Goal: Transaction & Acquisition: Subscribe to service/newsletter

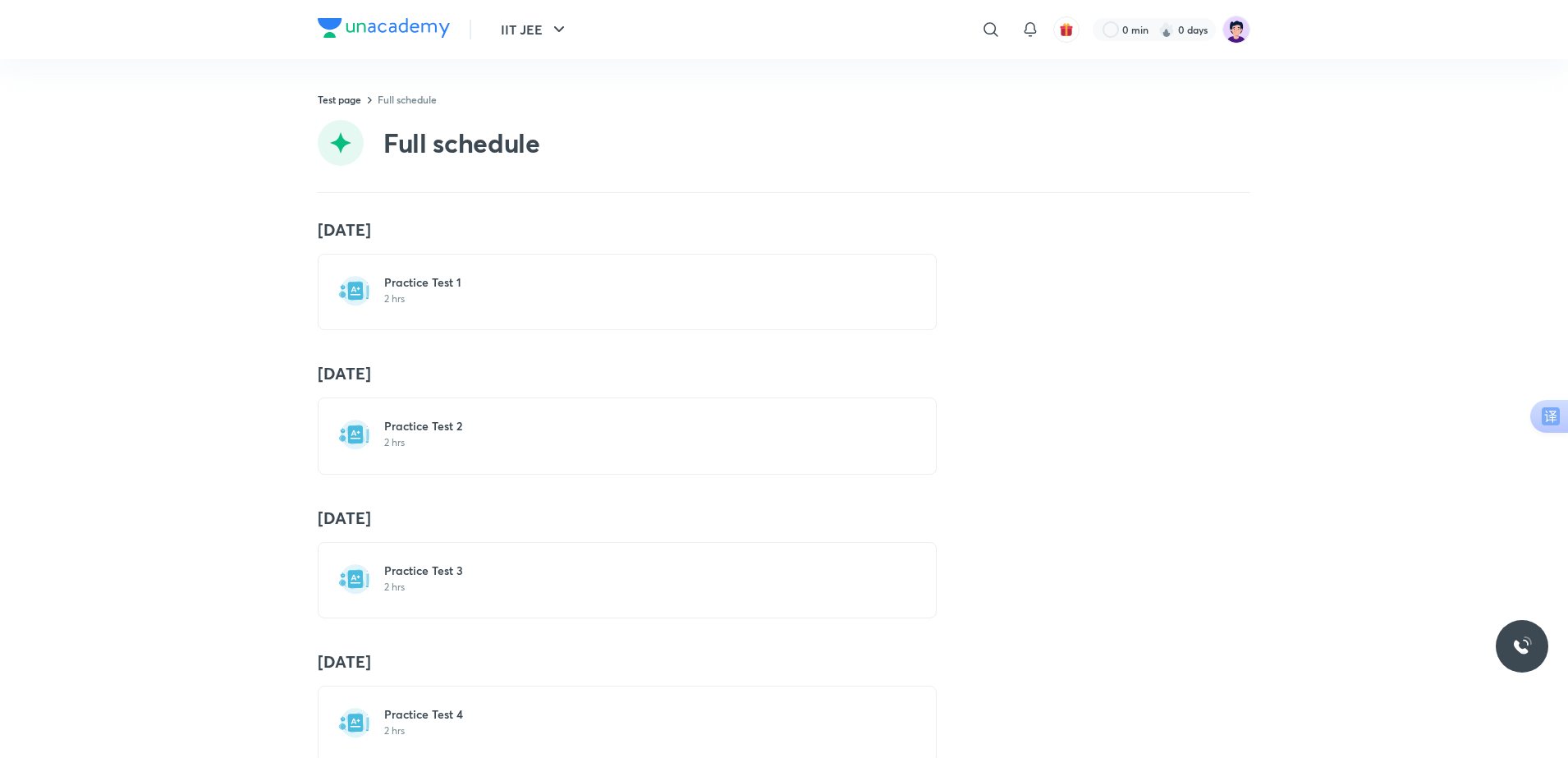
click at [1248, 41] on picture at bounding box center [1236, 29] width 28 height 28
click at [1242, 33] on img at bounding box center [1236, 29] width 28 height 28
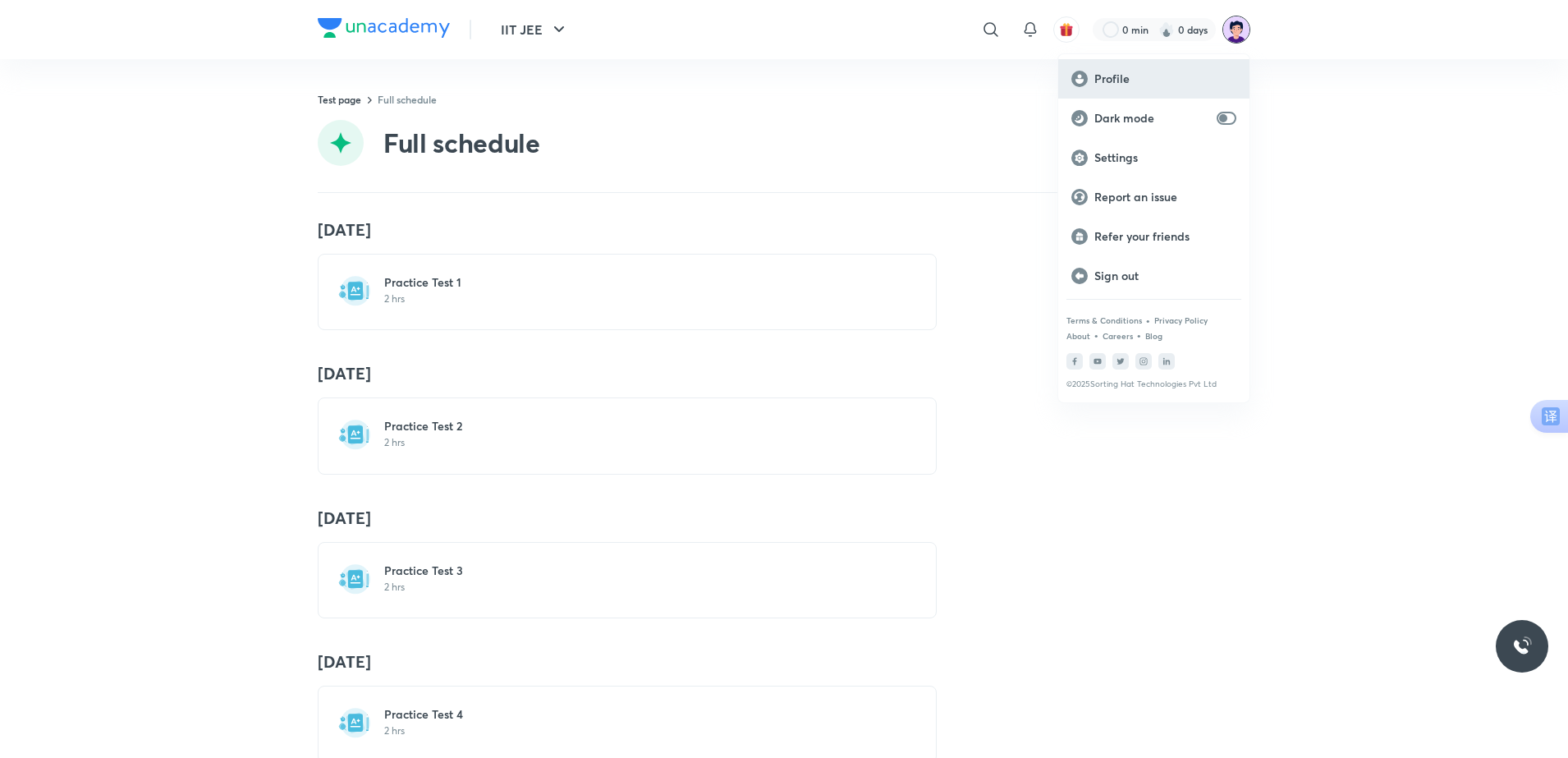
click at [1192, 66] on div "Profile" at bounding box center [1154, 79] width 192 height 40
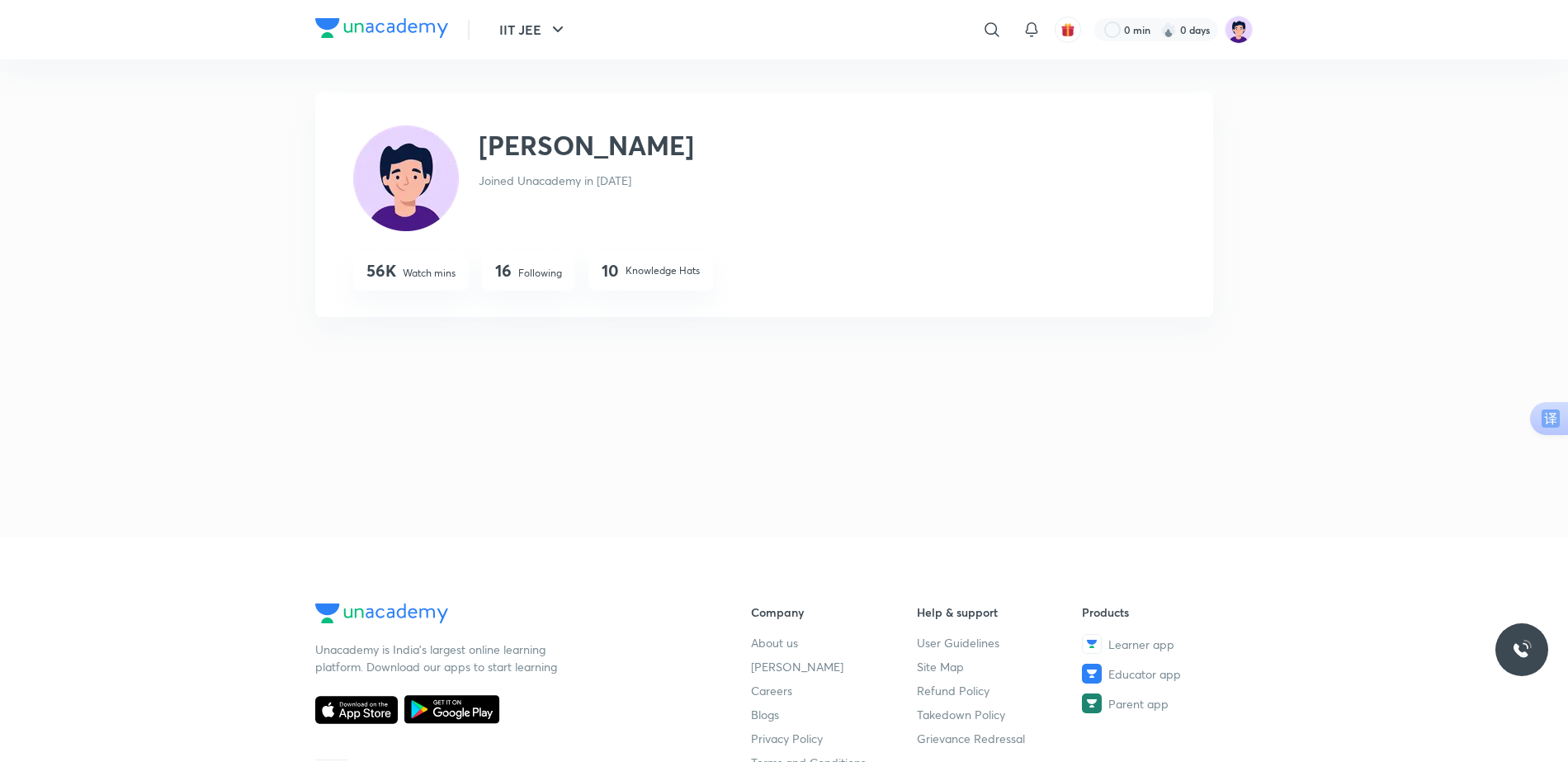
click at [386, 25] on img at bounding box center [382, 28] width 133 height 20
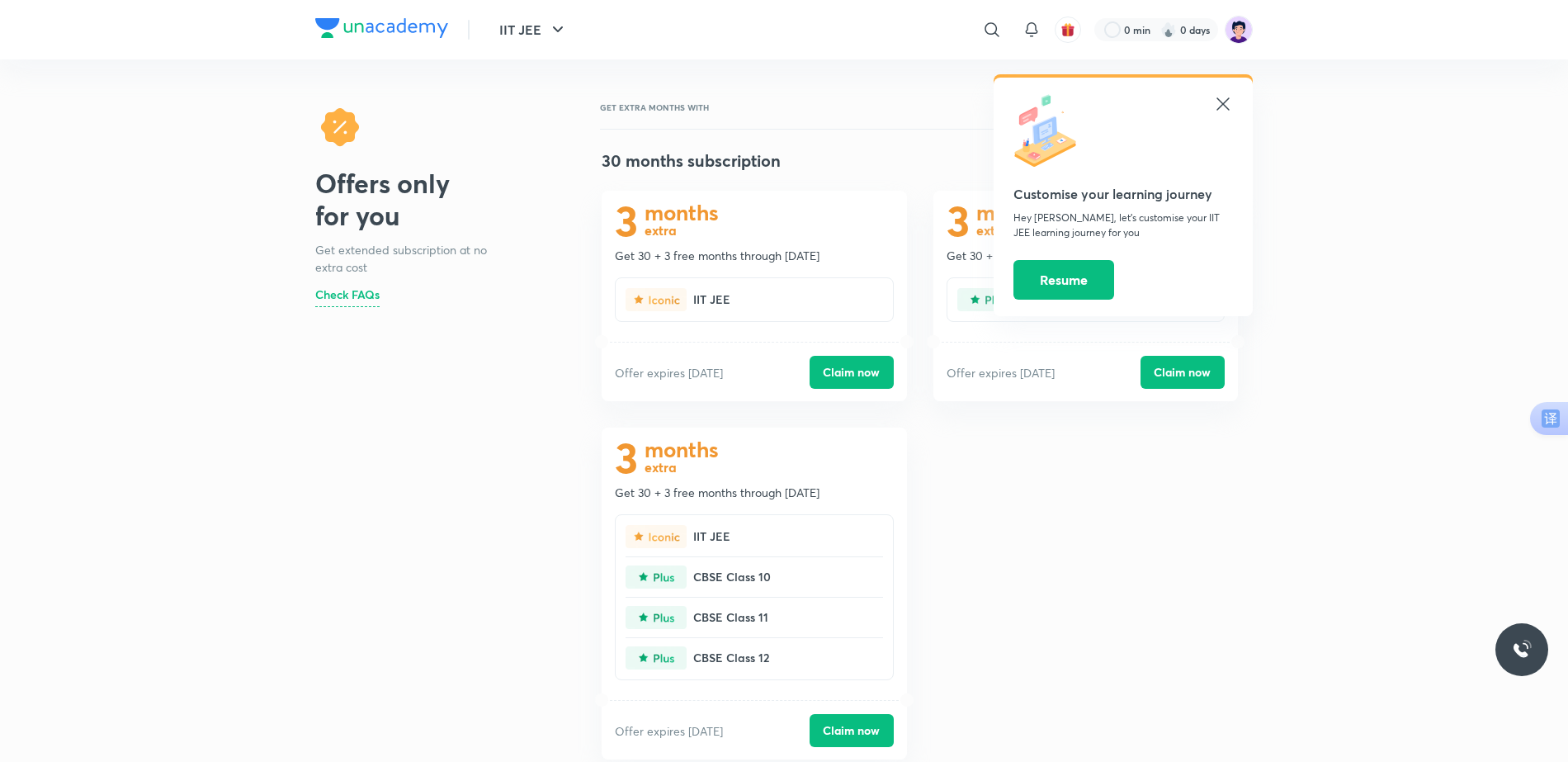
click at [1228, 107] on icon at bounding box center [1223, 104] width 20 height 20
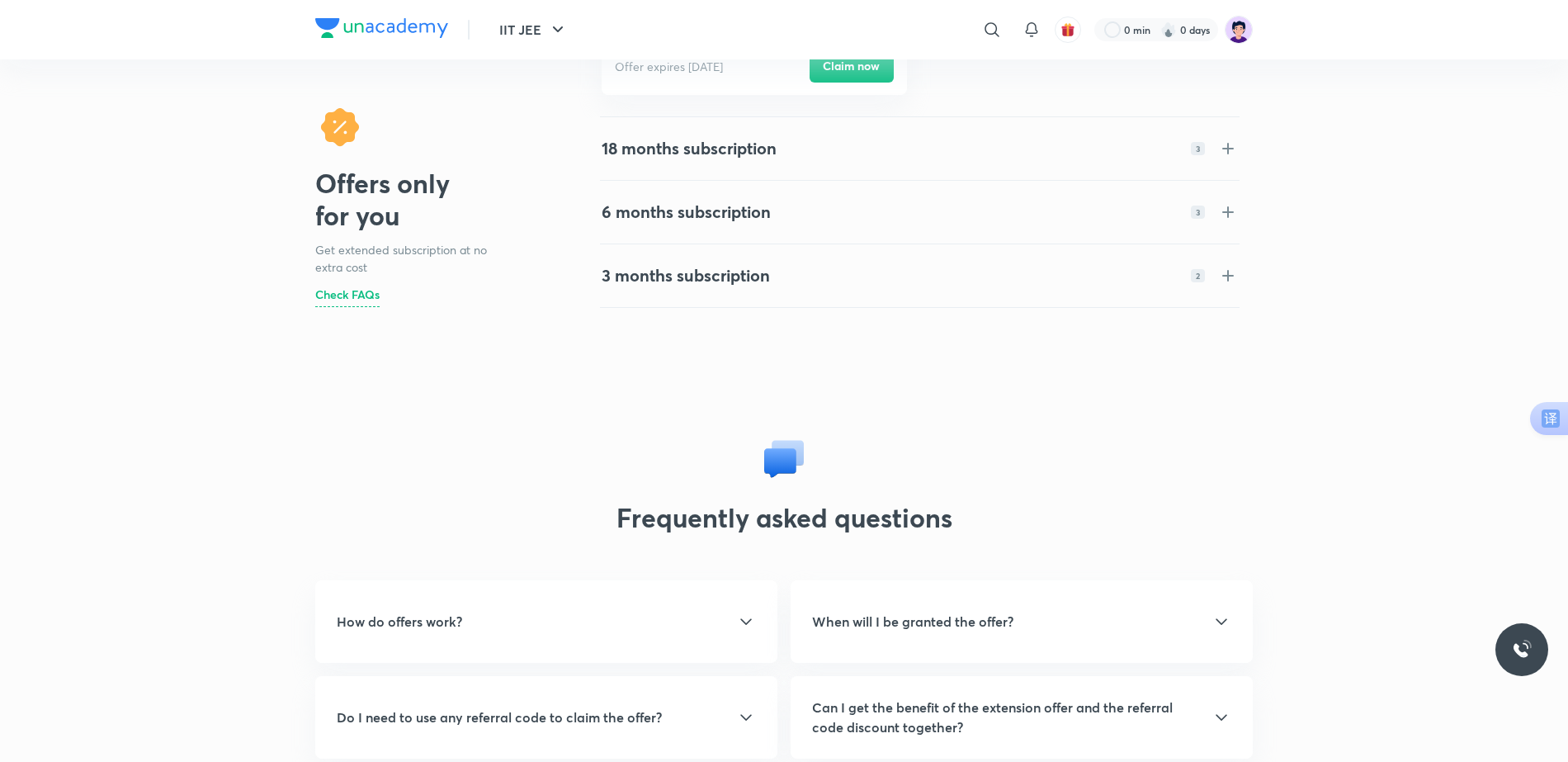
scroll to position [663, 0]
click at [1076, 290] on div "3 months subscription 2" at bounding box center [920, 276] width 663 height 59
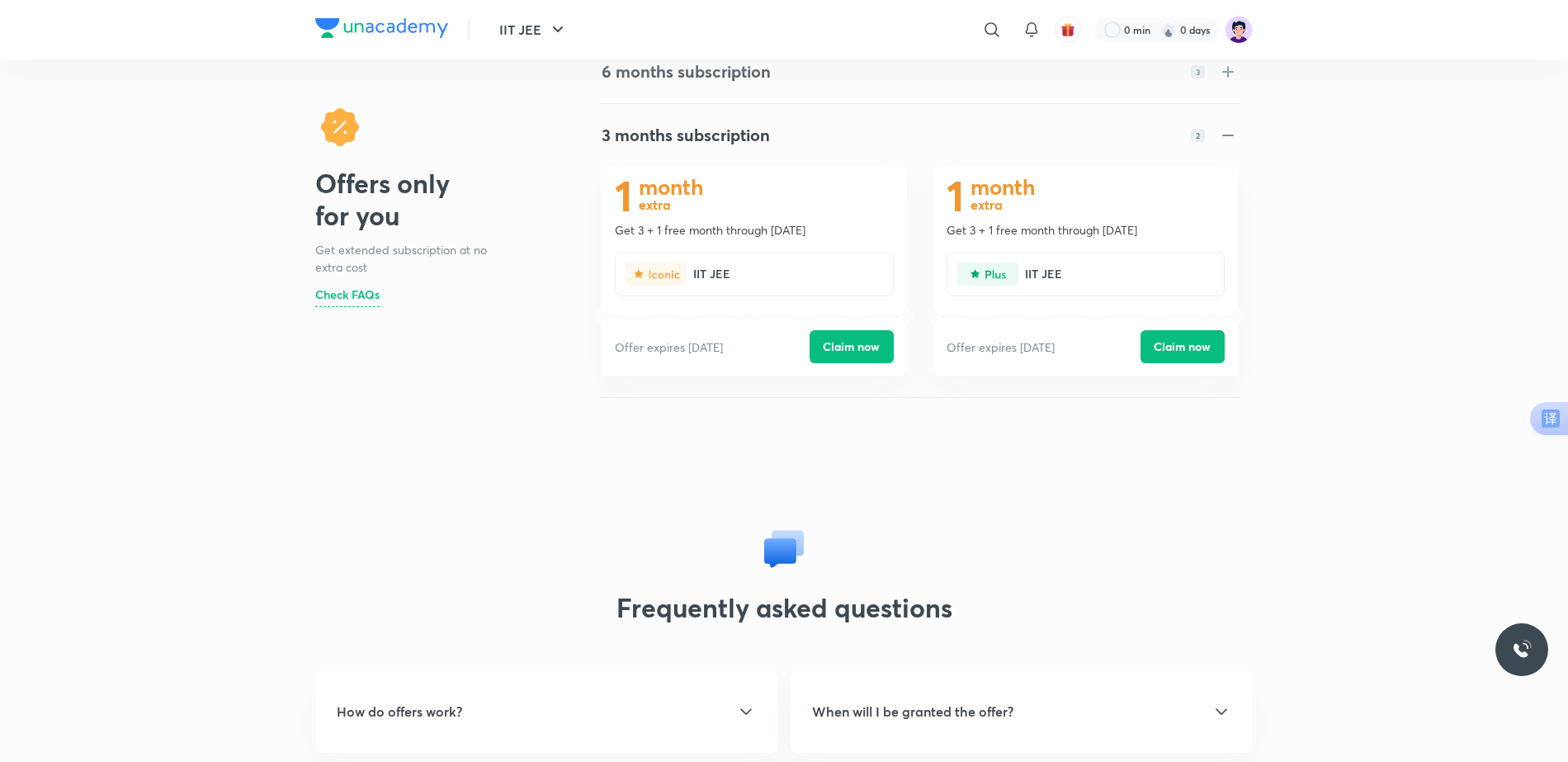
scroll to position [207, 0]
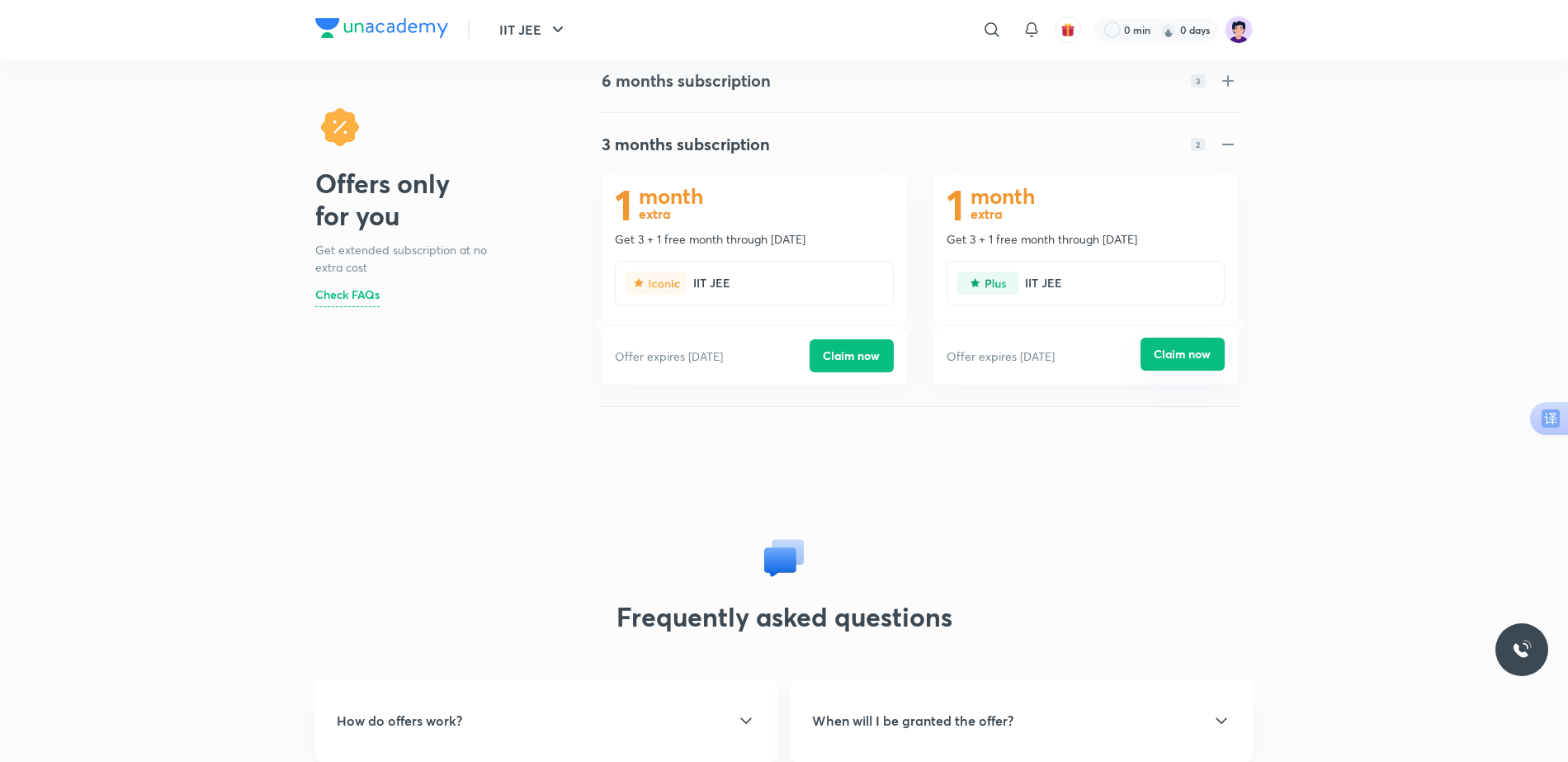
click at [1177, 346] on button "Claim now" at bounding box center [1183, 354] width 84 height 33
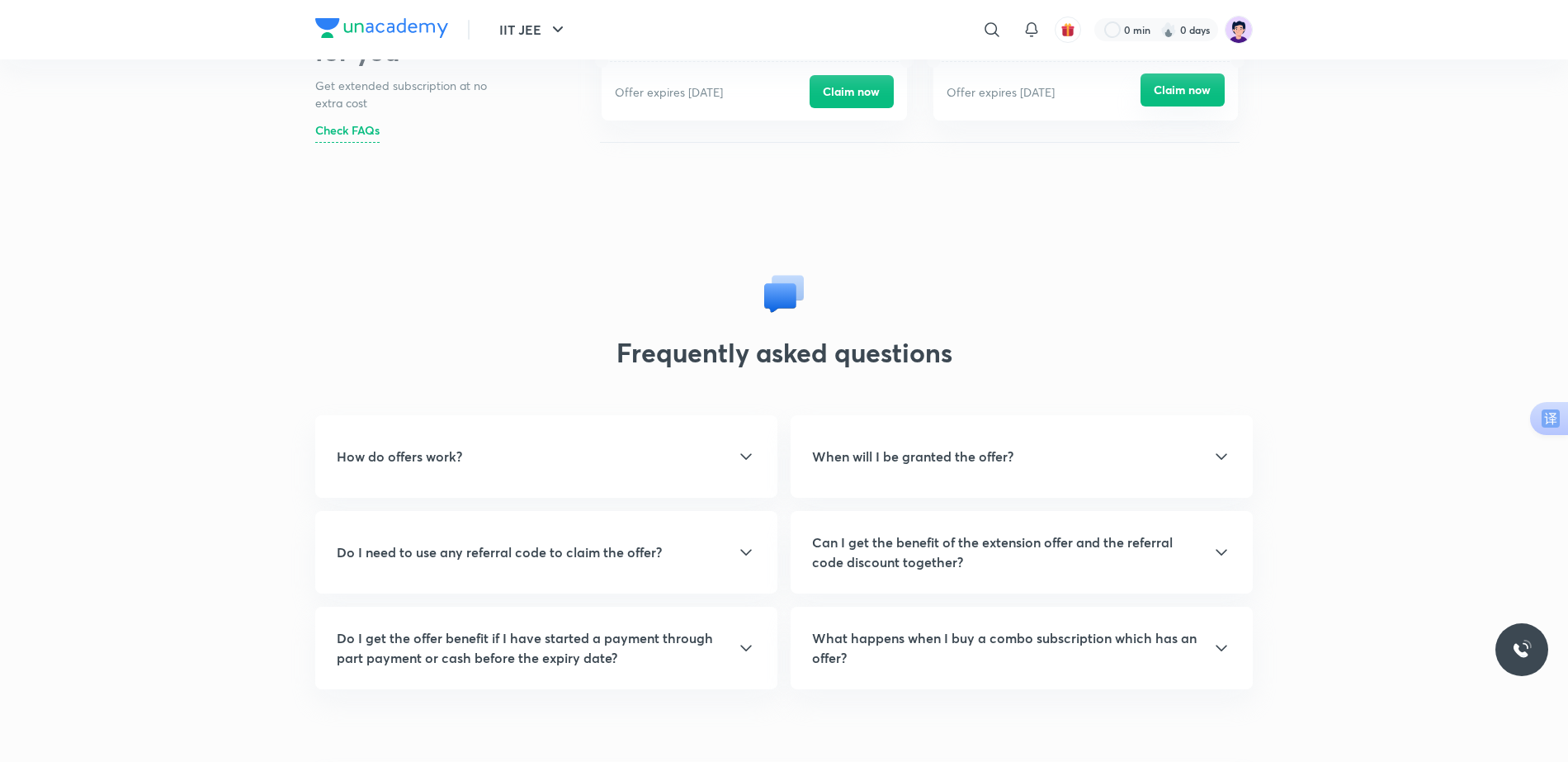
scroll to position [473, 0]
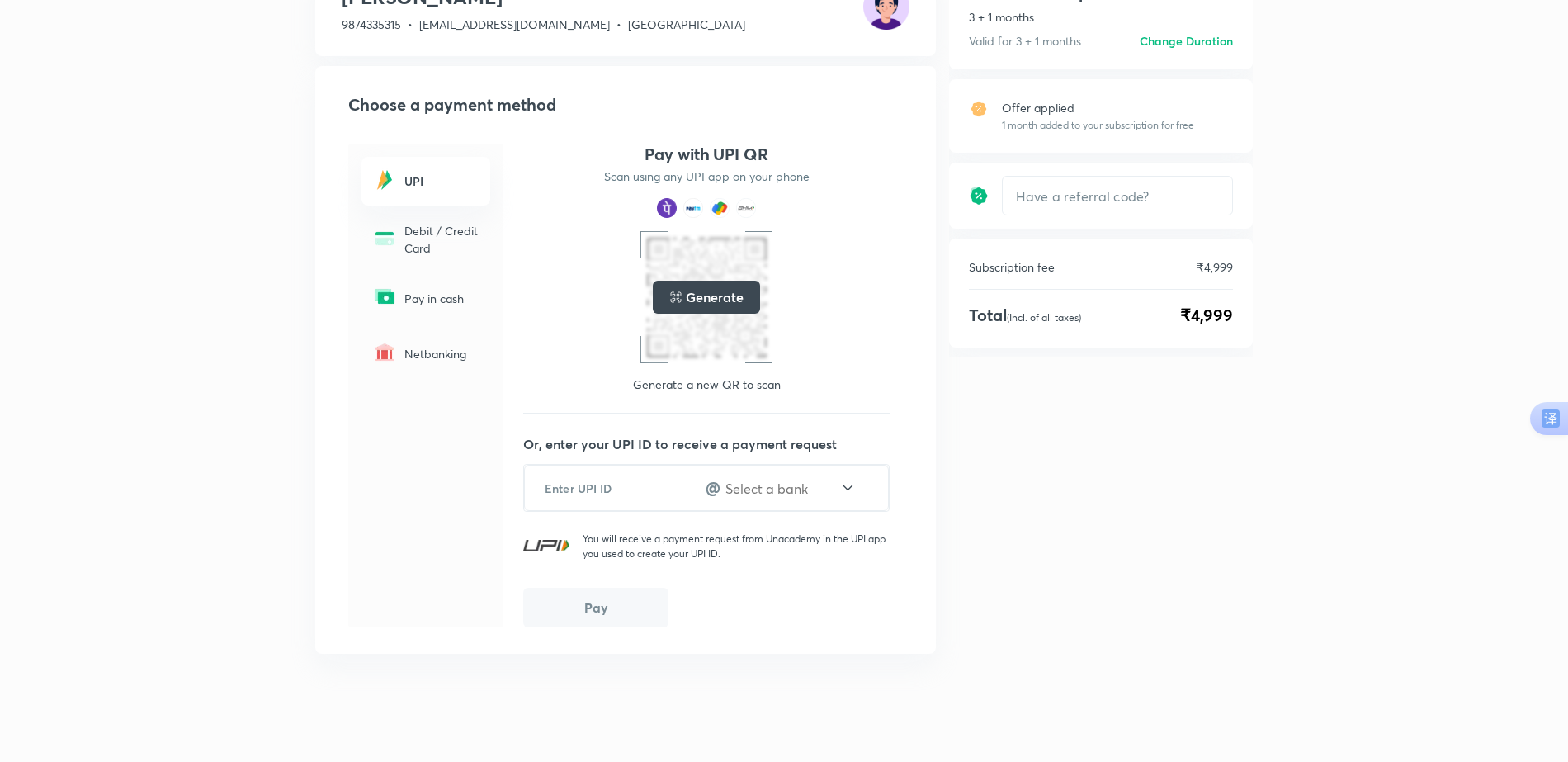
scroll to position [119, 0]
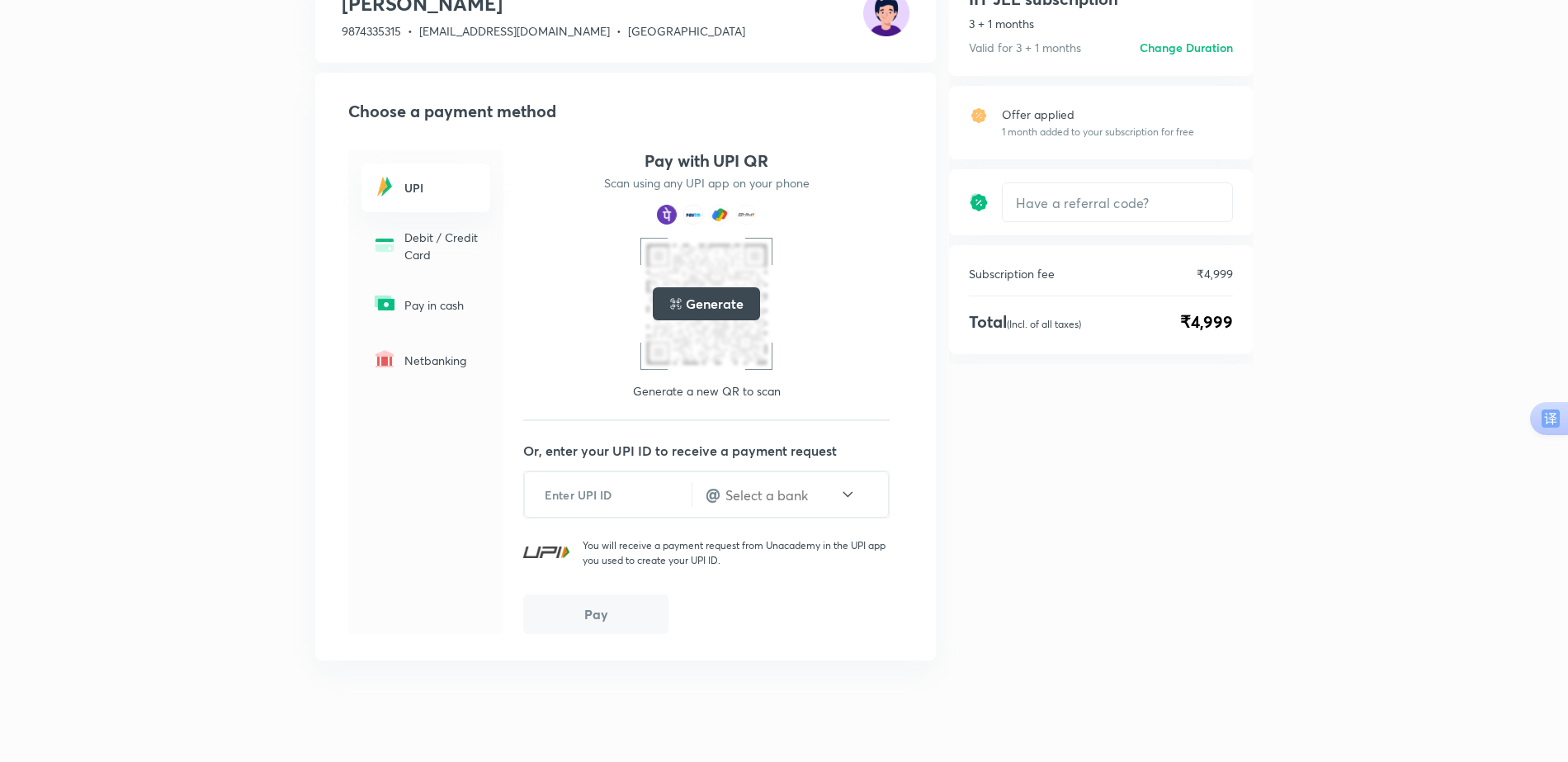
click at [390, 239] on img at bounding box center [384, 244] width 26 height 26
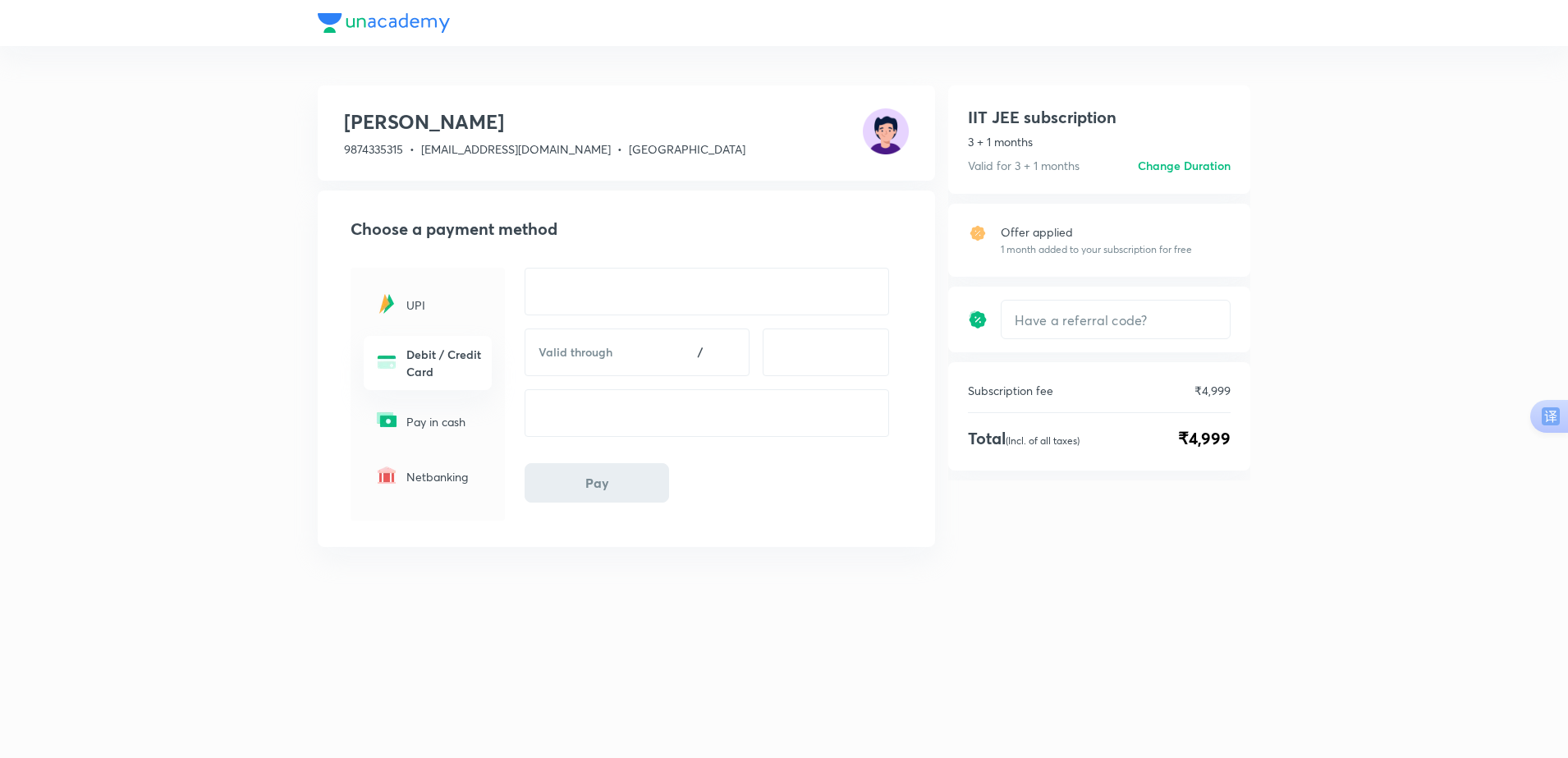
click at [439, 294] on div "UPI" at bounding box center [427, 305] width 128 height 49
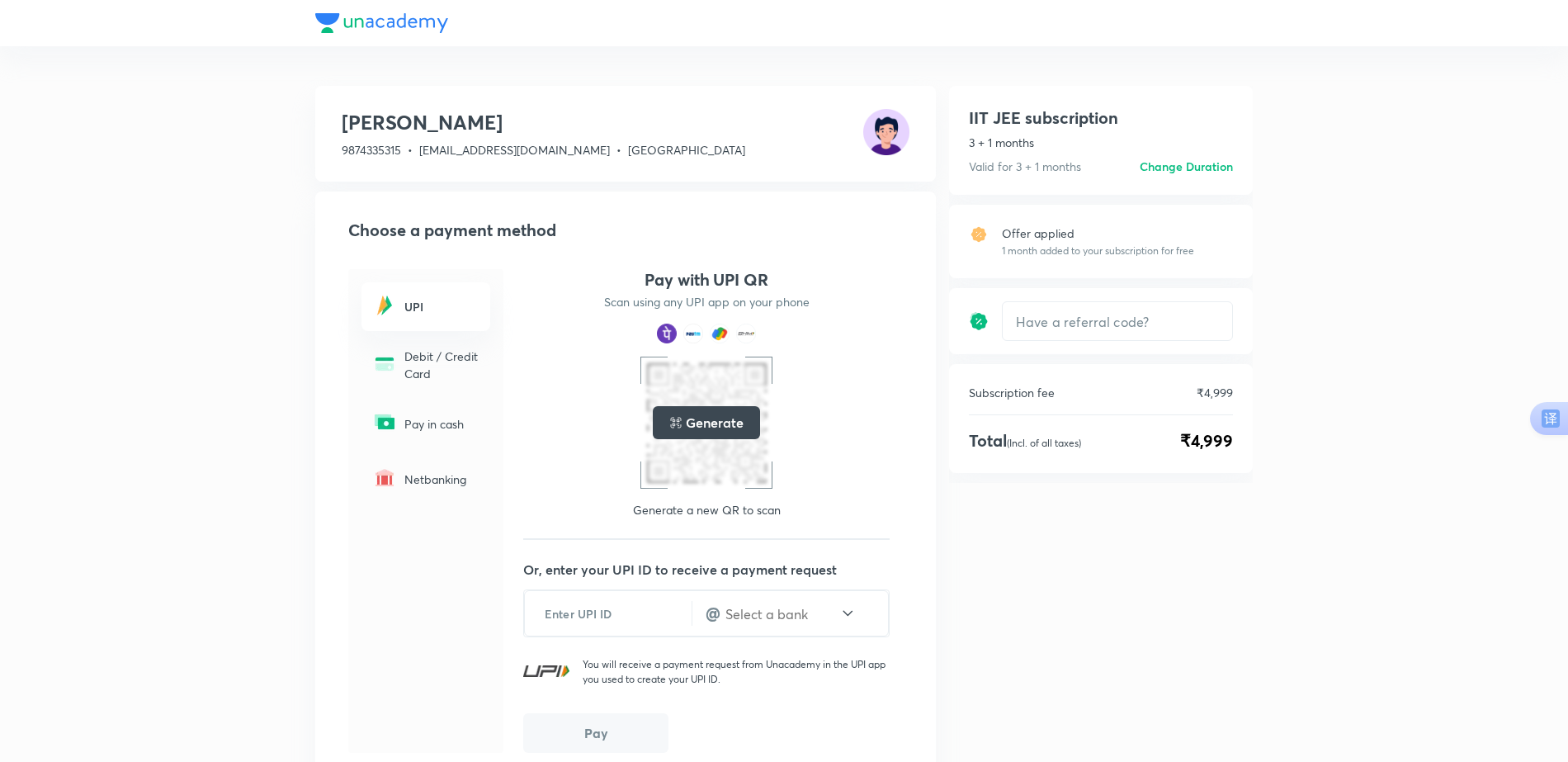
click at [1236, 177] on div "IIT JEE subscription 3 + 1 months Valid for 3 + 1 months Change duration IIT JE…" at bounding box center [1101, 140] width 303 height 109
click at [1213, 174] on h6 "Change Duration" at bounding box center [1186, 166] width 94 height 17
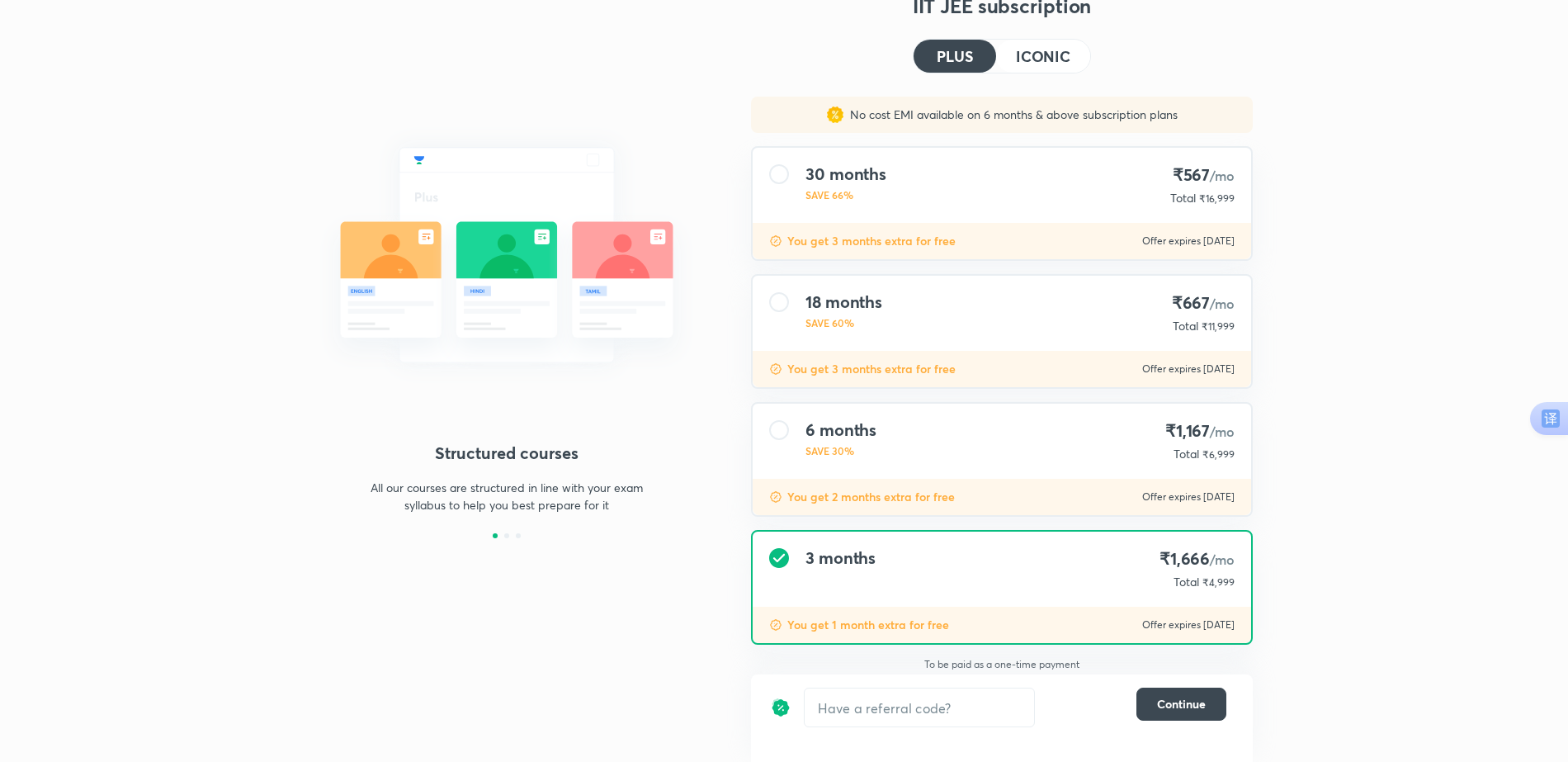
scroll to position [59, 0]
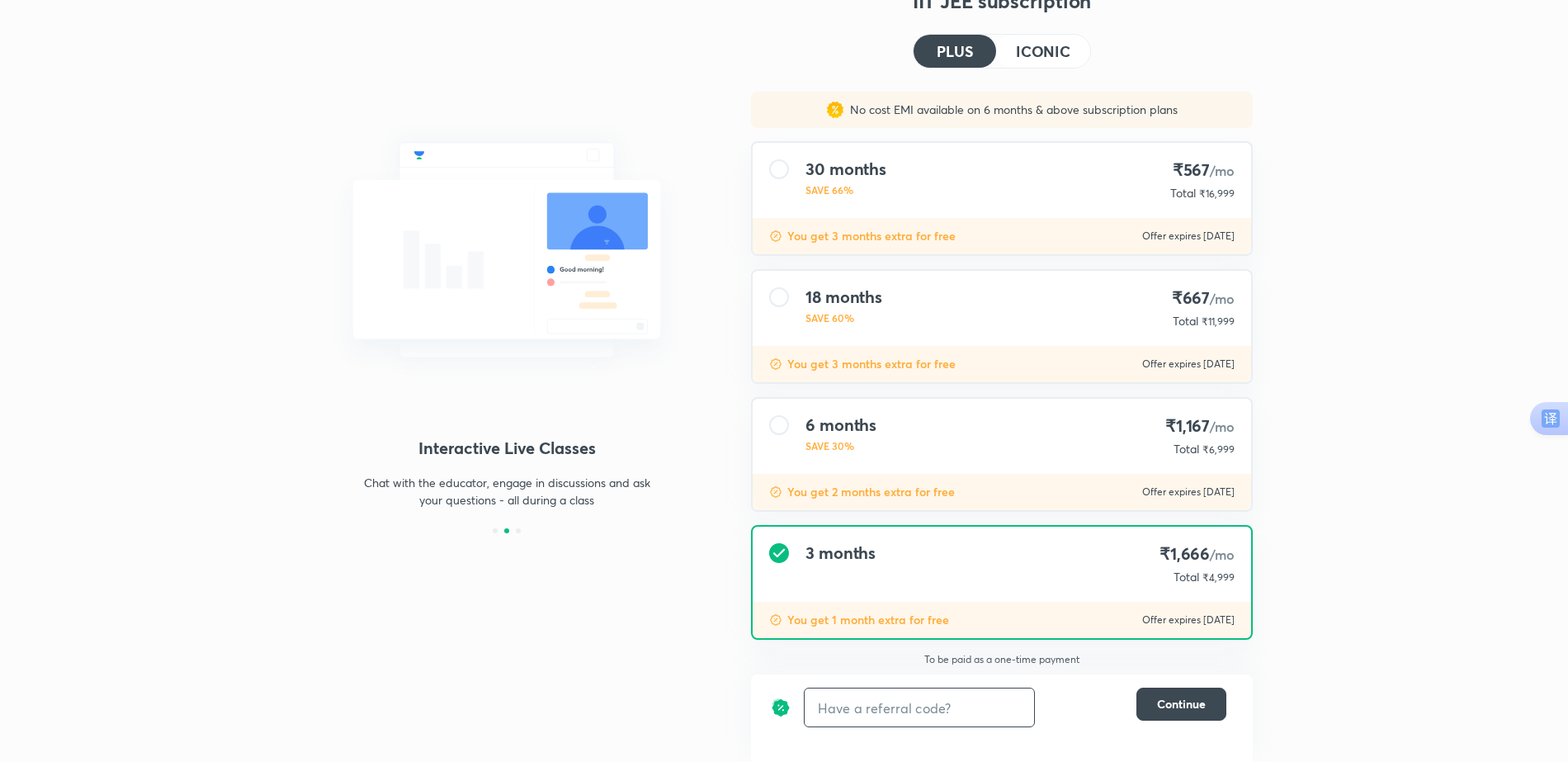
click at [878, 706] on input "text" at bounding box center [919, 708] width 230 height 39
type input "PJLIVE"
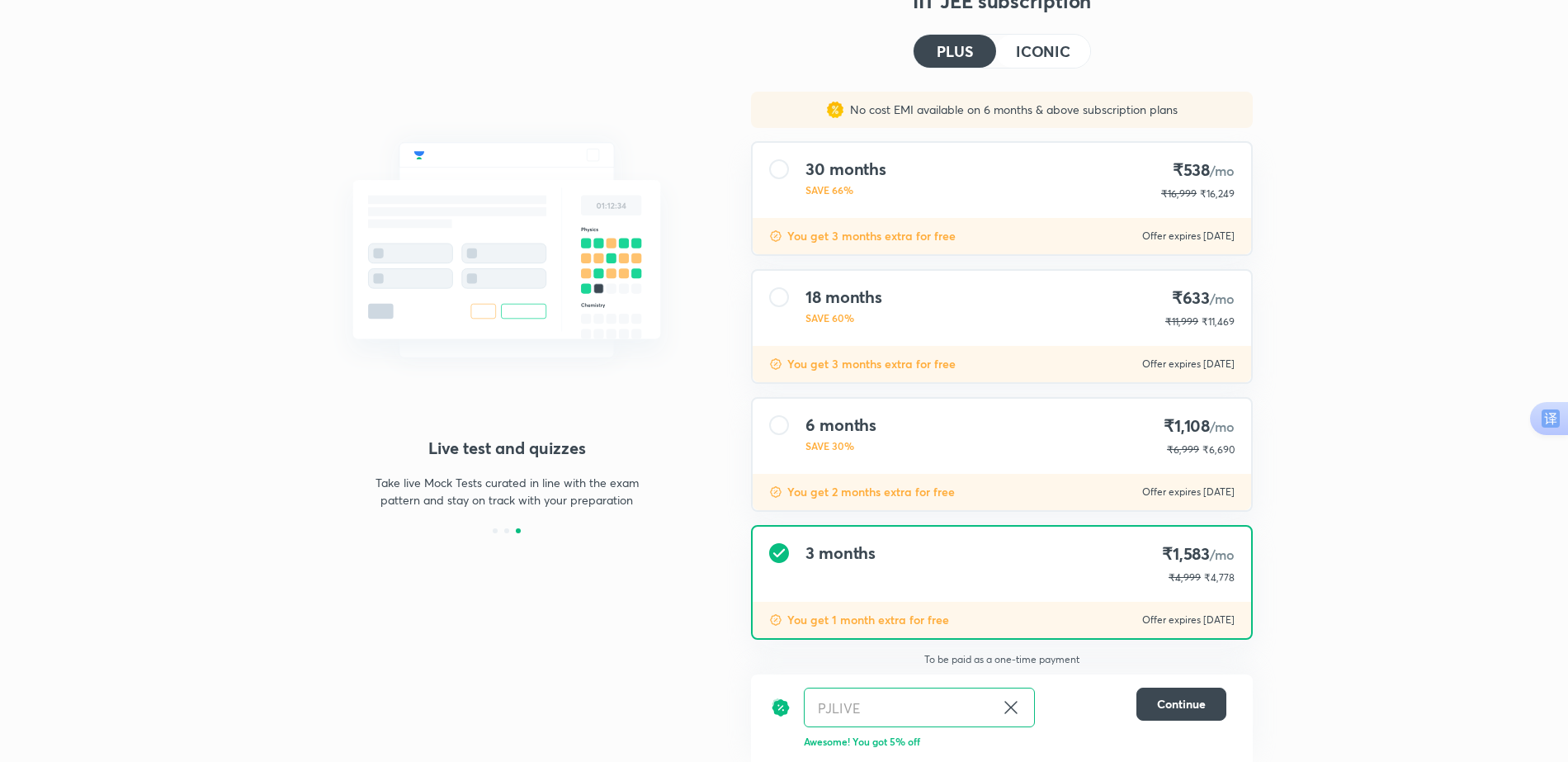
scroll to position [57, 0]
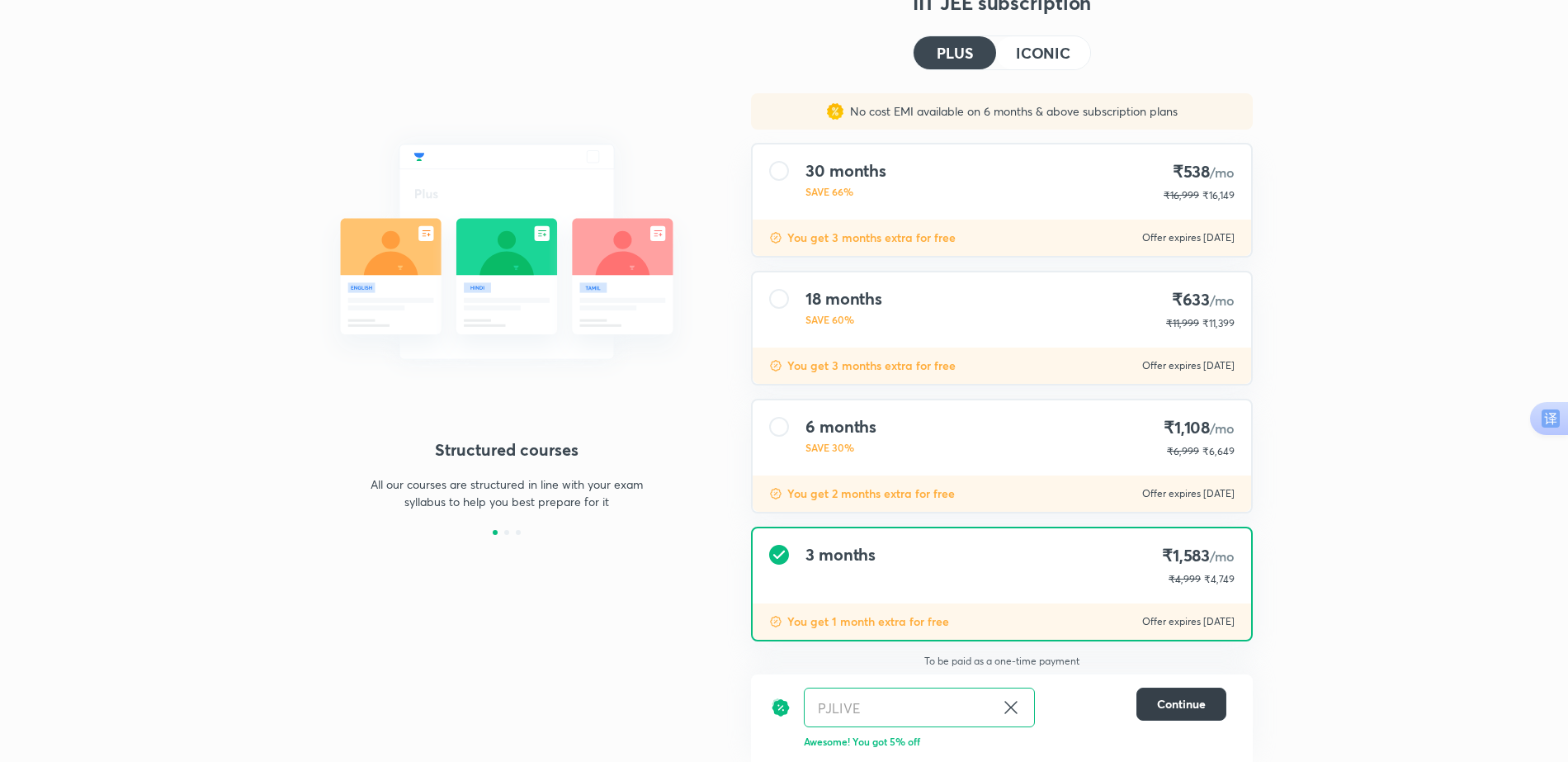
click at [1197, 705] on span "Continue" at bounding box center [1182, 704] width 49 height 16
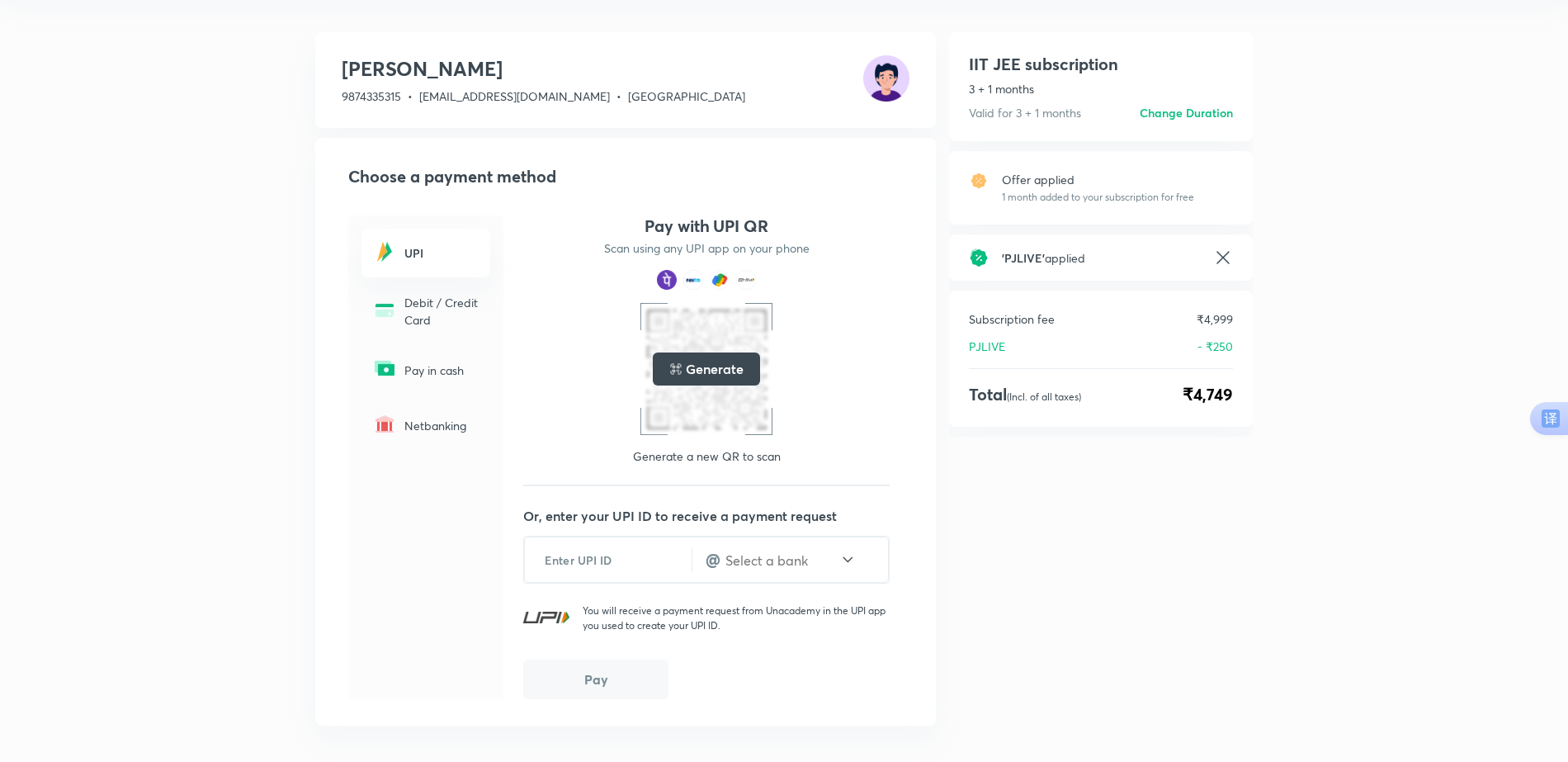
scroll to position [54, 0]
click at [690, 365] on h5 "Generate" at bounding box center [714, 368] width 57 height 20
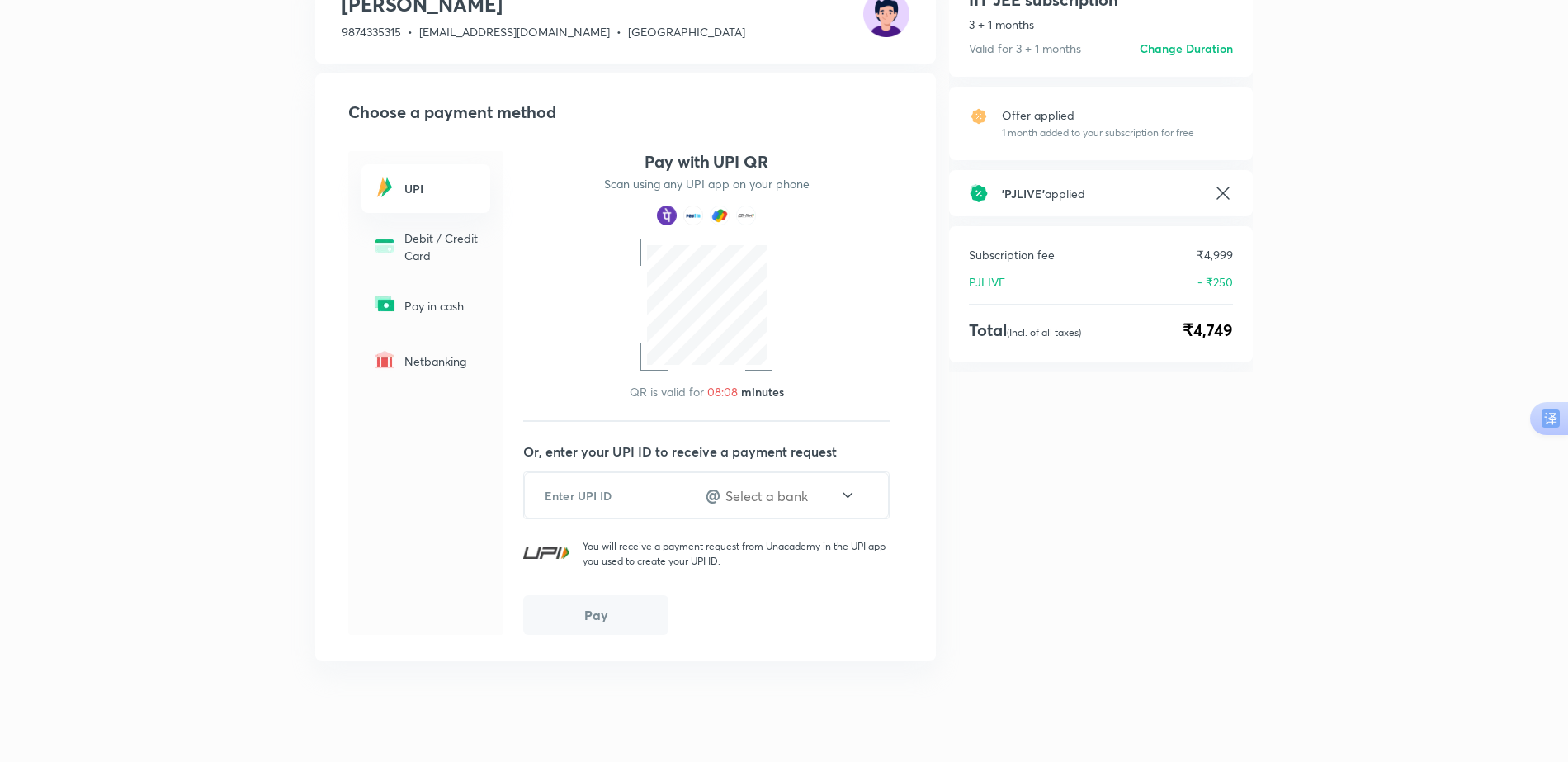
scroll to position [0, 0]
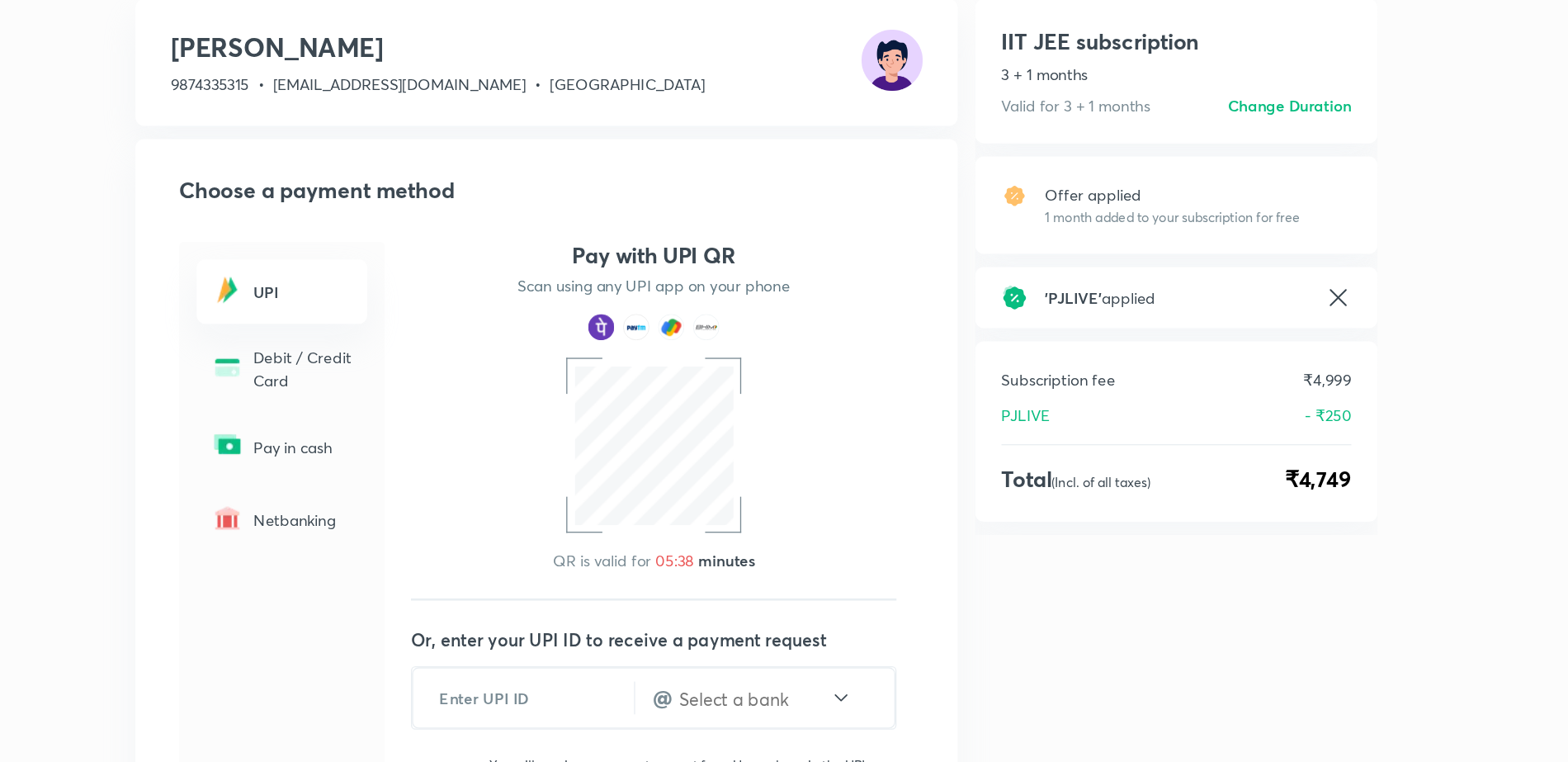
click at [442, 365] on p "Debit / Credit Card" at bounding box center [442, 364] width 76 height 35
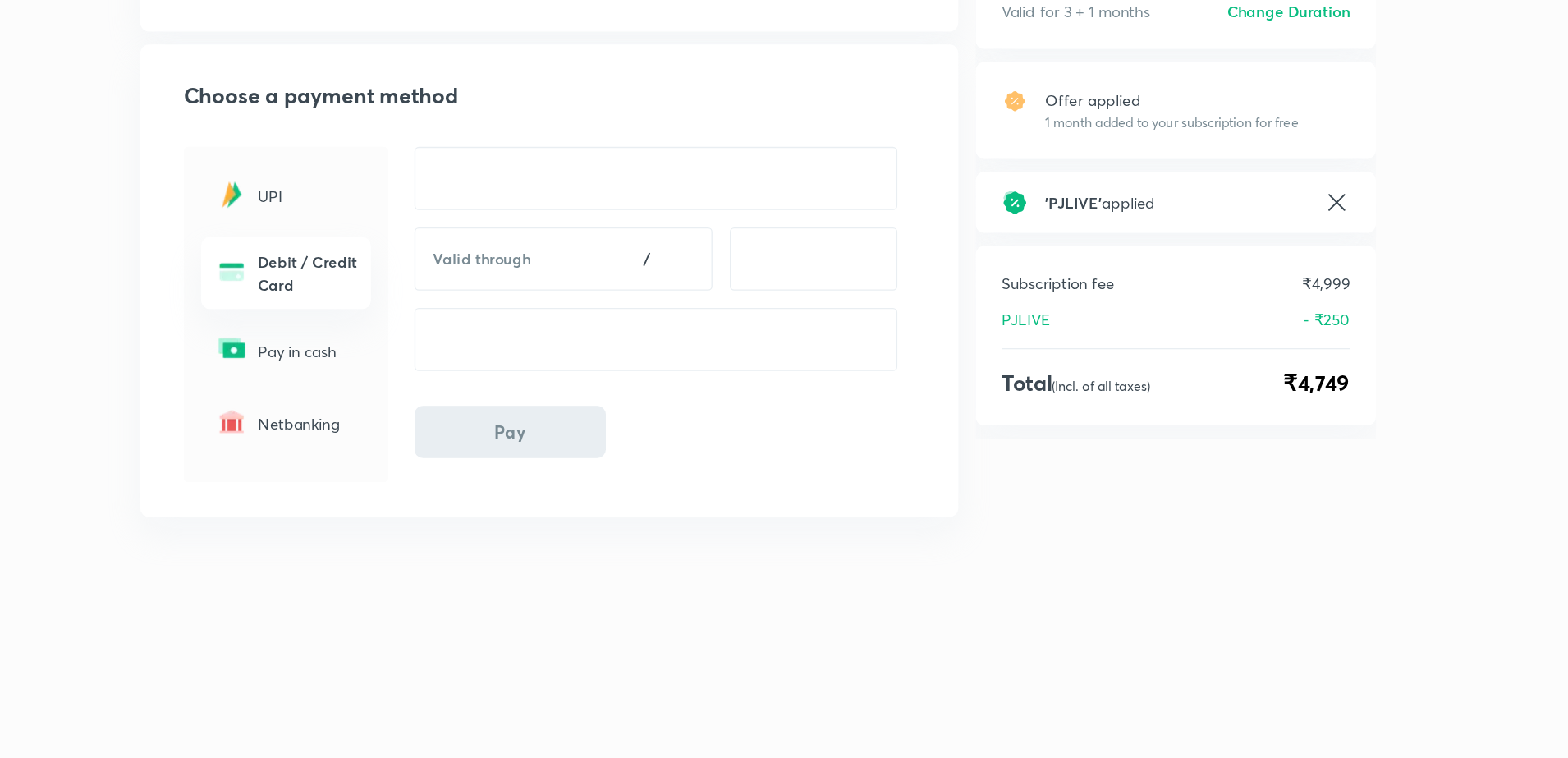
click at [440, 434] on div "Pay in cash" at bounding box center [427, 421] width 128 height 49
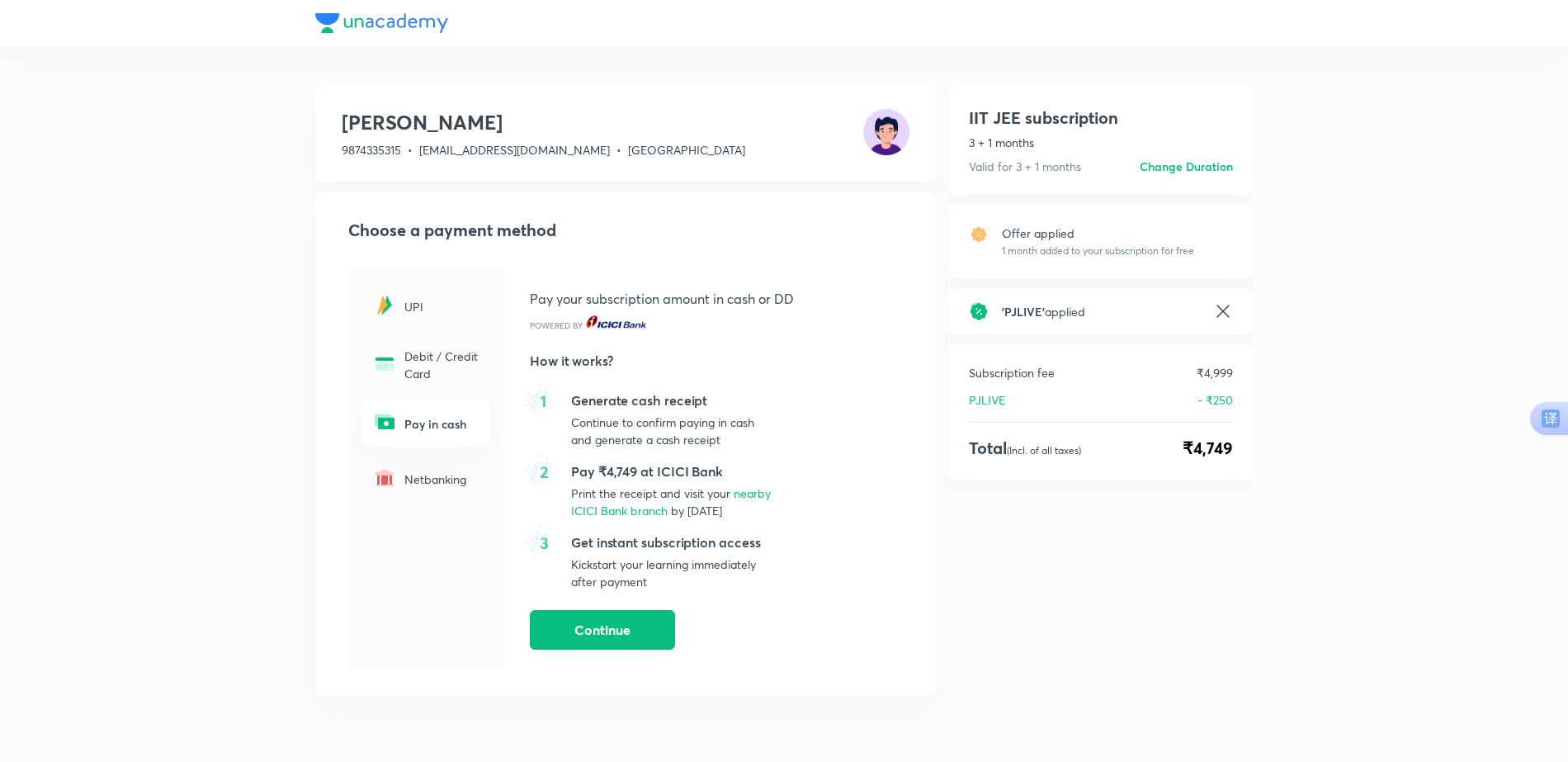
click at [449, 459] on div "Netbanking" at bounding box center [426, 480] width 129 height 49
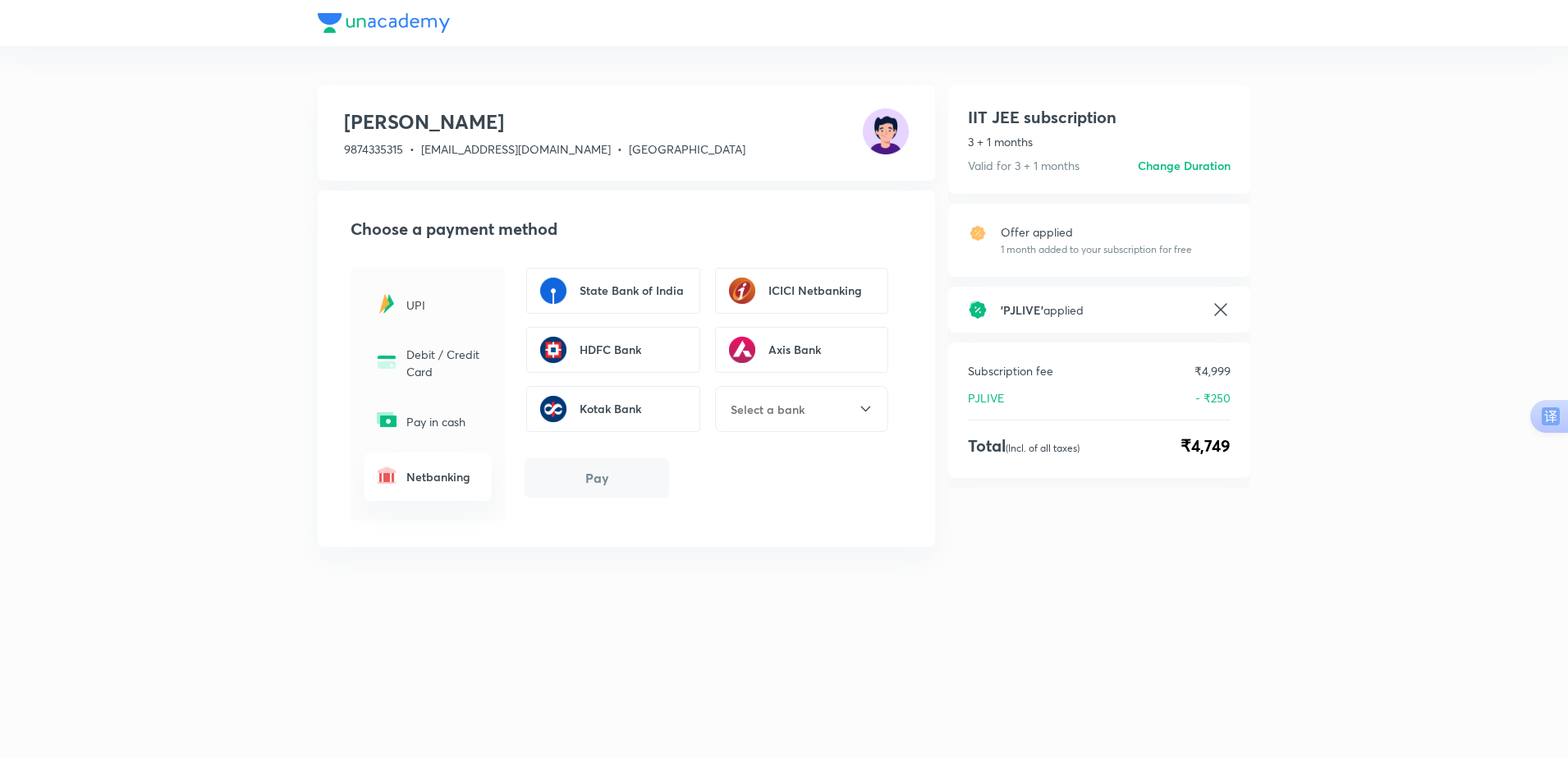
click at [753, 418] on div "State Bank of India Temporarily unavailable ICICI Netbanking HDFC Bank Axis Ban…" at bounding box center [802, 408] width 174 height 46
click at [468, 354] on p "Debit / Credit Card" at bounding box center [445, 362] width 76 height 34
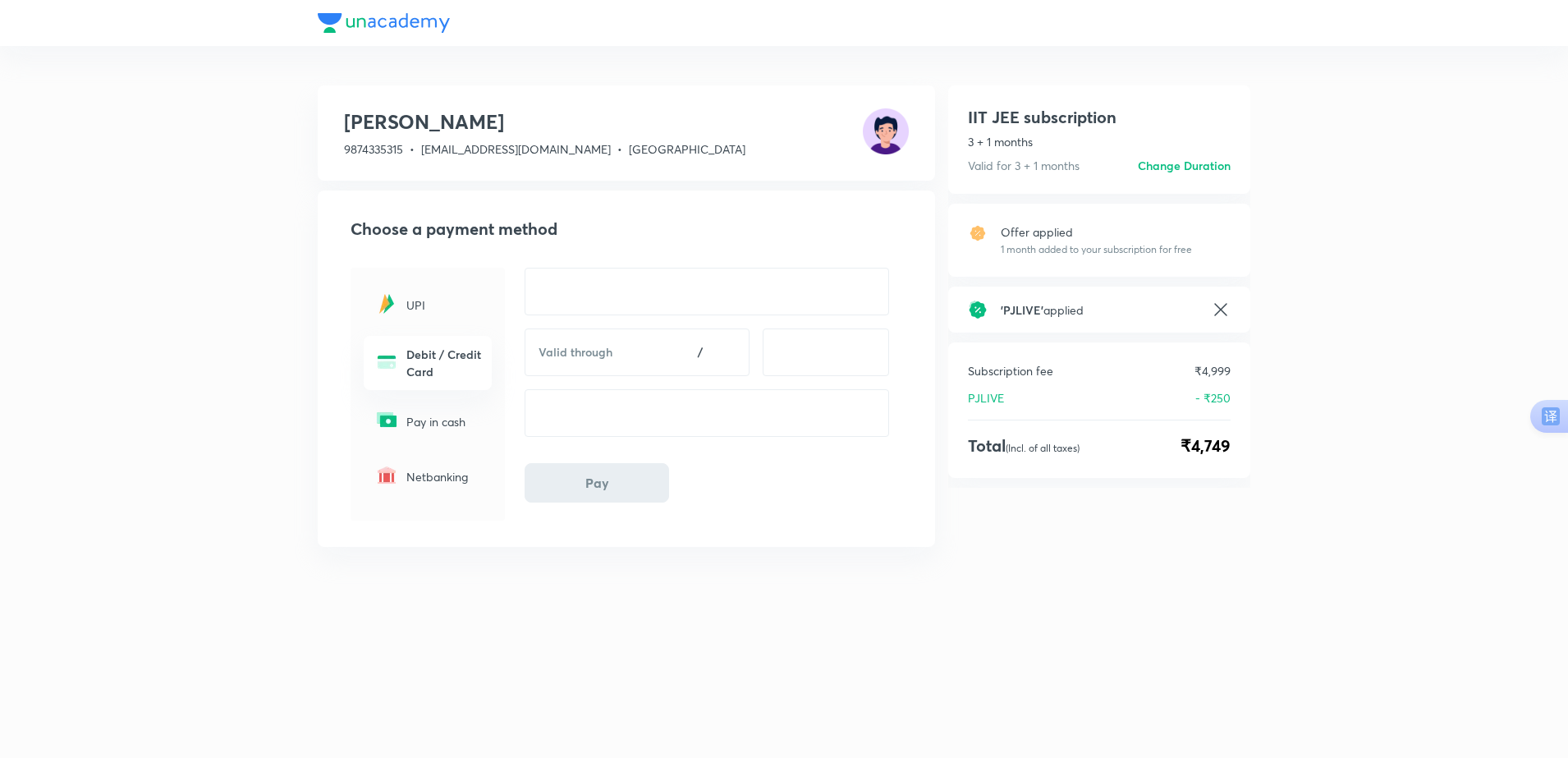
click at [446, 302] on p "UPI" at bounding box center [445, 304] width 76 height 17
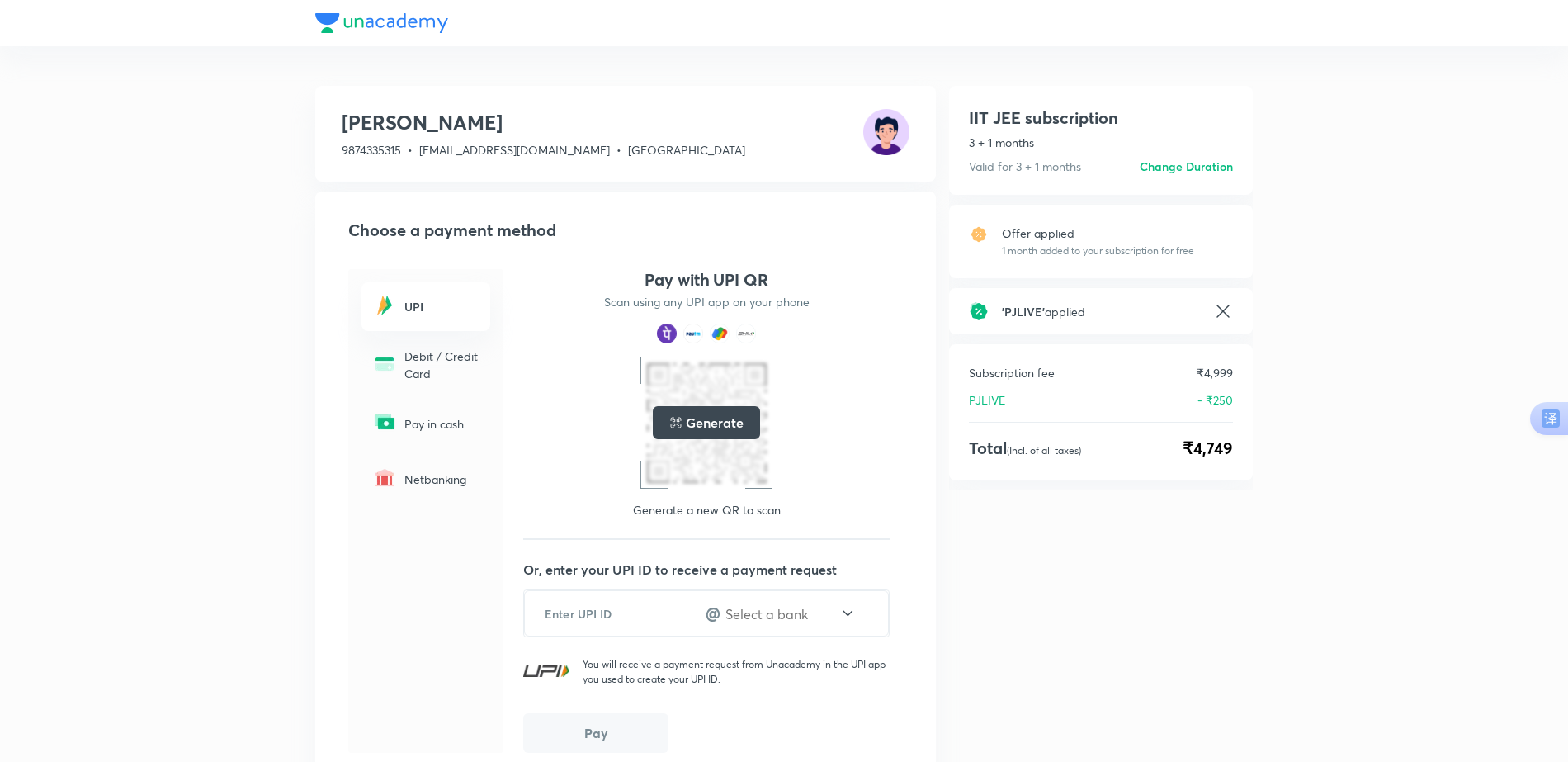
click at [488, 395] on div "UPI Debit / Credit Card Pay in cash Netbanking" at bounding box center [425, 510] width 155 height 483
click at [476, 387] on div "Debit / Credit Card" at bounding box center [426, 365] width 129 height 54
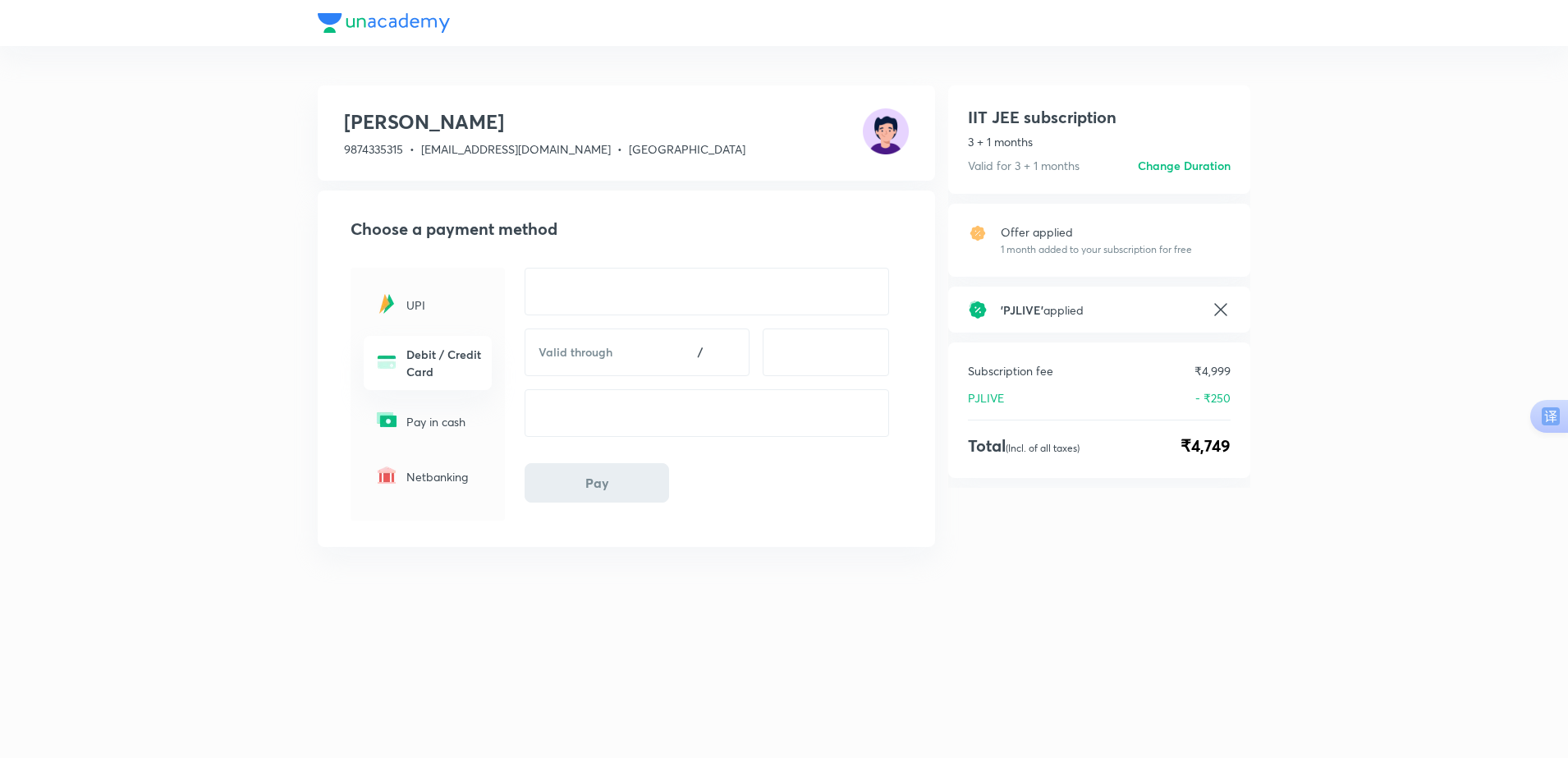
click at [464, 483] on p "Netbanking" at bounding box center [445, 476] width 76 height 17
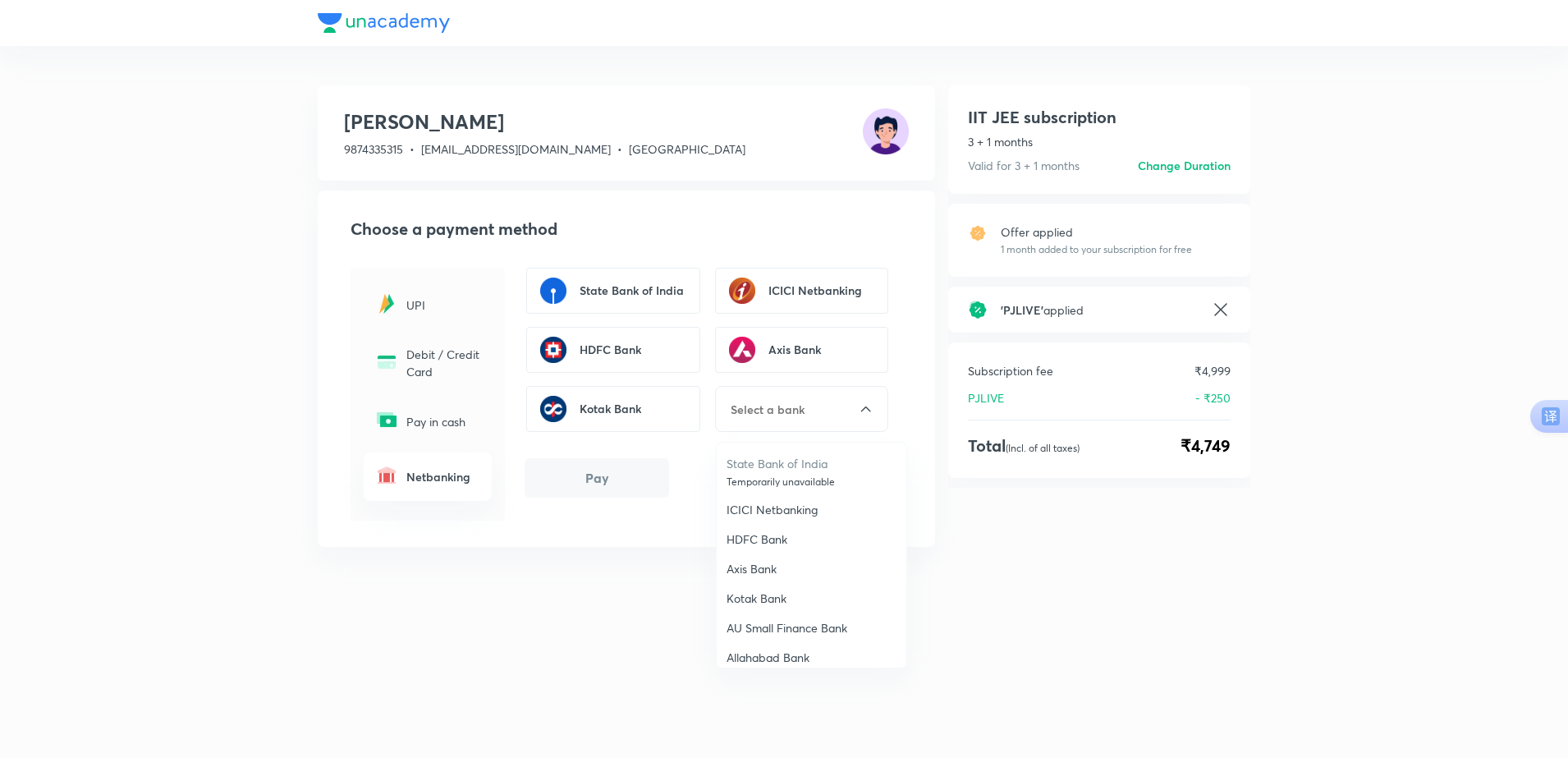
click at [773, 413] on input "text" at bounding box center [793, 408] width 129 height 17
click at [815, 622] on p "Central Bank Of India" at bounding box center [812, 631] width 170 height 16
type input "Central Bank Of India"
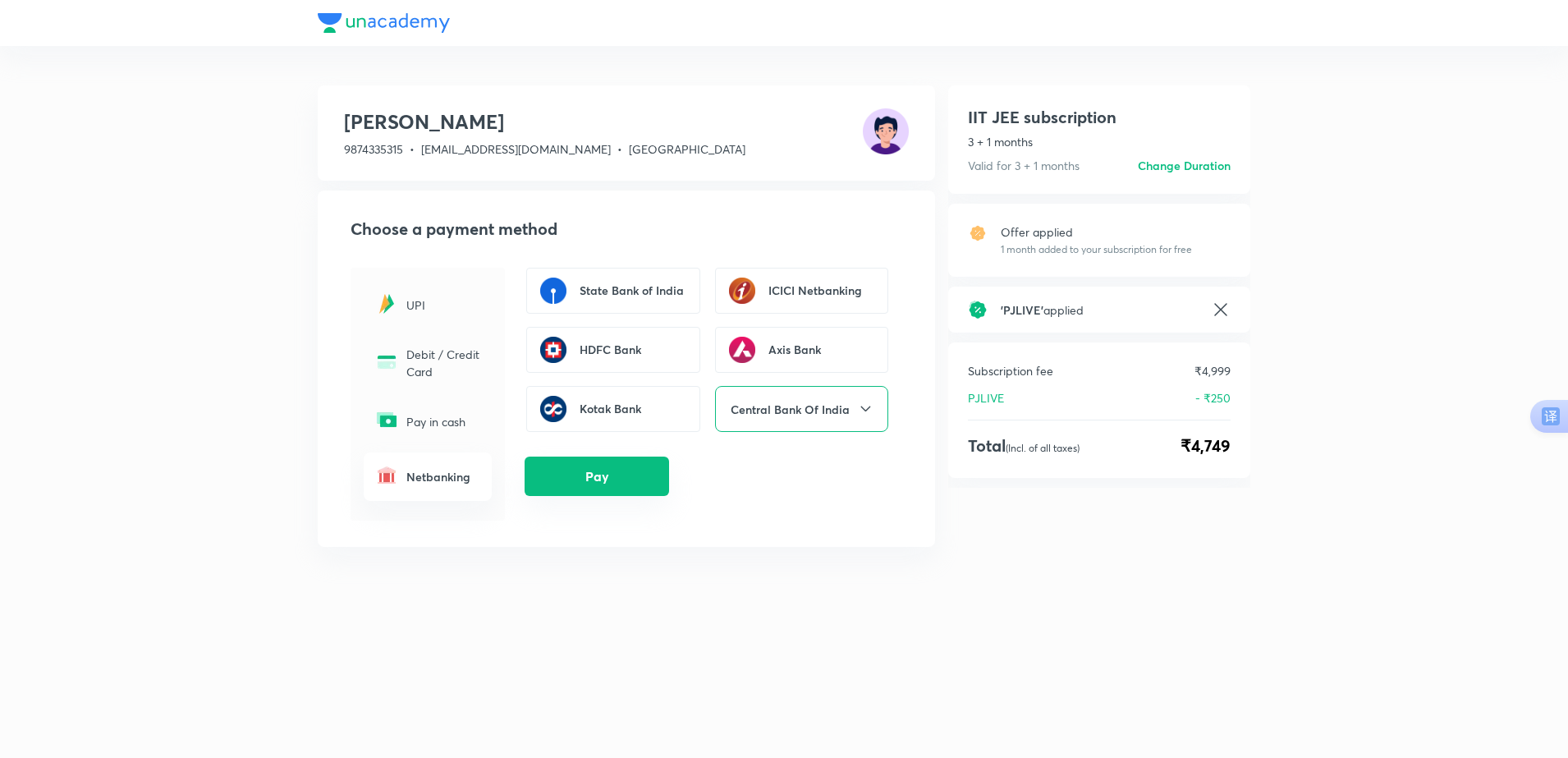
click at [624, 481] on button "Pay" at bounding box center [597, 476] width 145 height 40
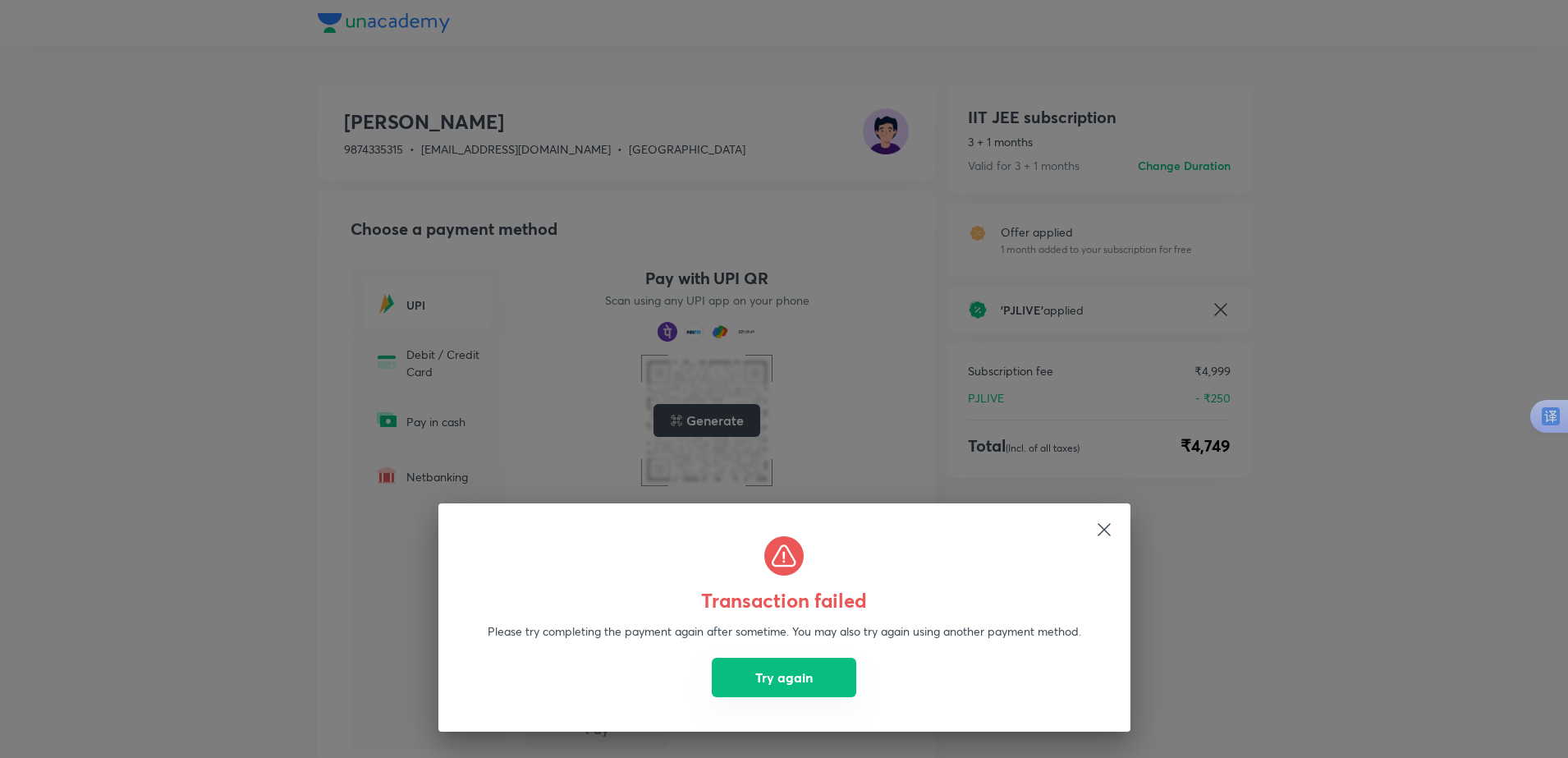
click at [817, 685] on button "Try again" at bounding box center [784, 678] width 145 height 40
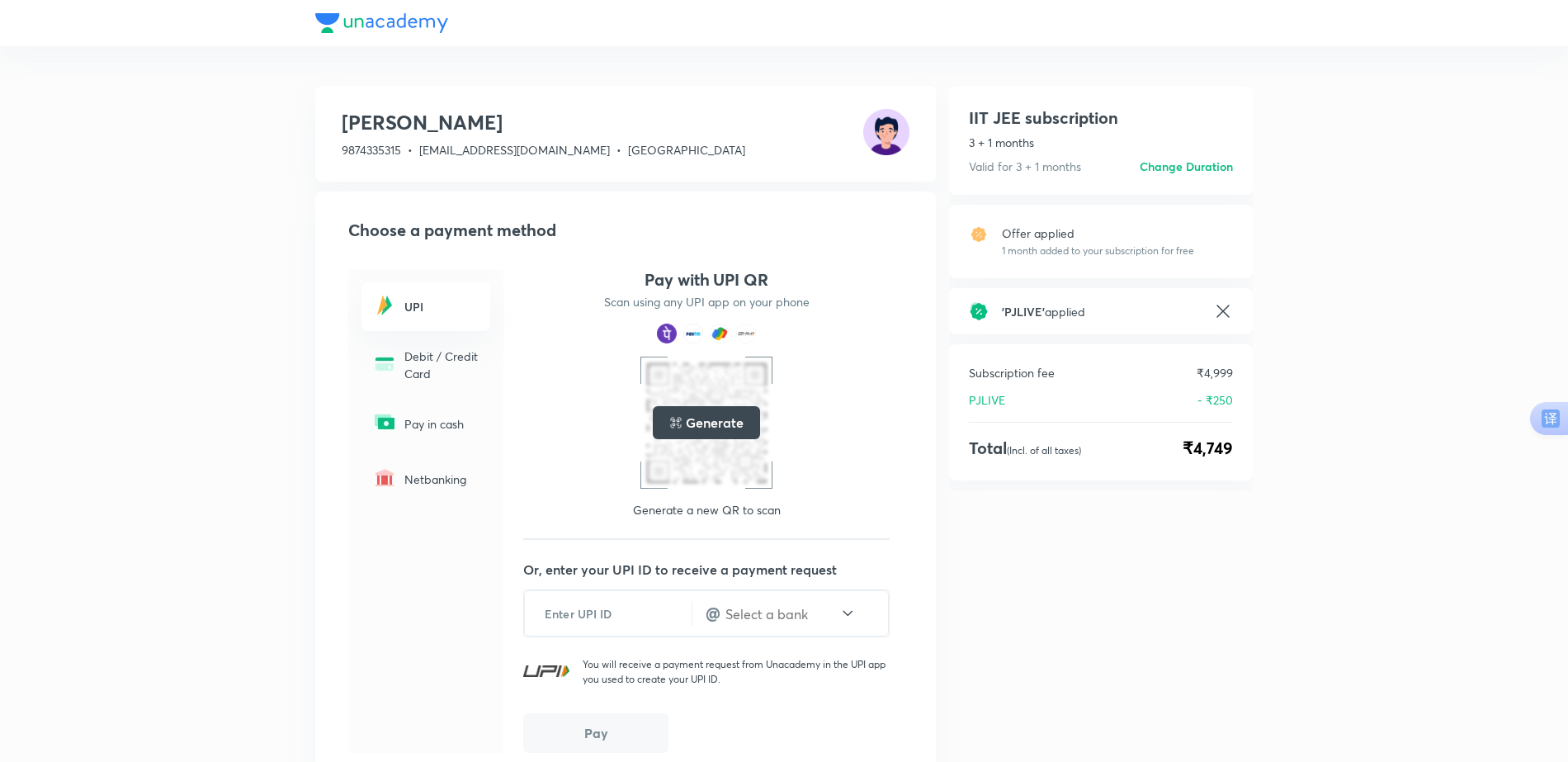
click at [720, 431] on h5 "Generate" at bounding box center [714, 422] width 57 height 20
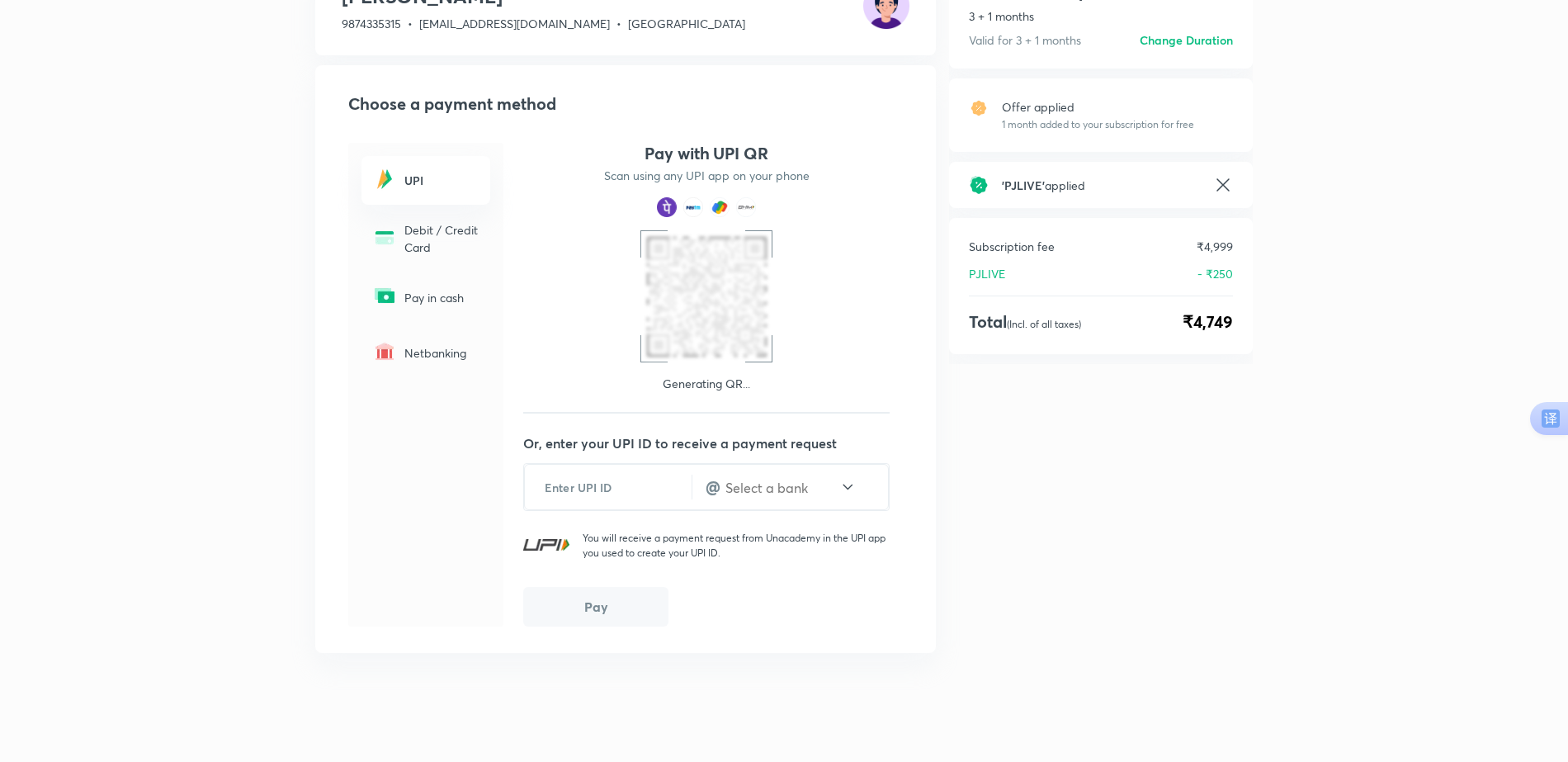
scroll to position [125, 0]
click at [747, 490] on input "text" at bounding box center [781, 488] width 115 height 19
click at [450, 310] on div "Pay in cash" at bounding box center [426, 298] width 129 height 49
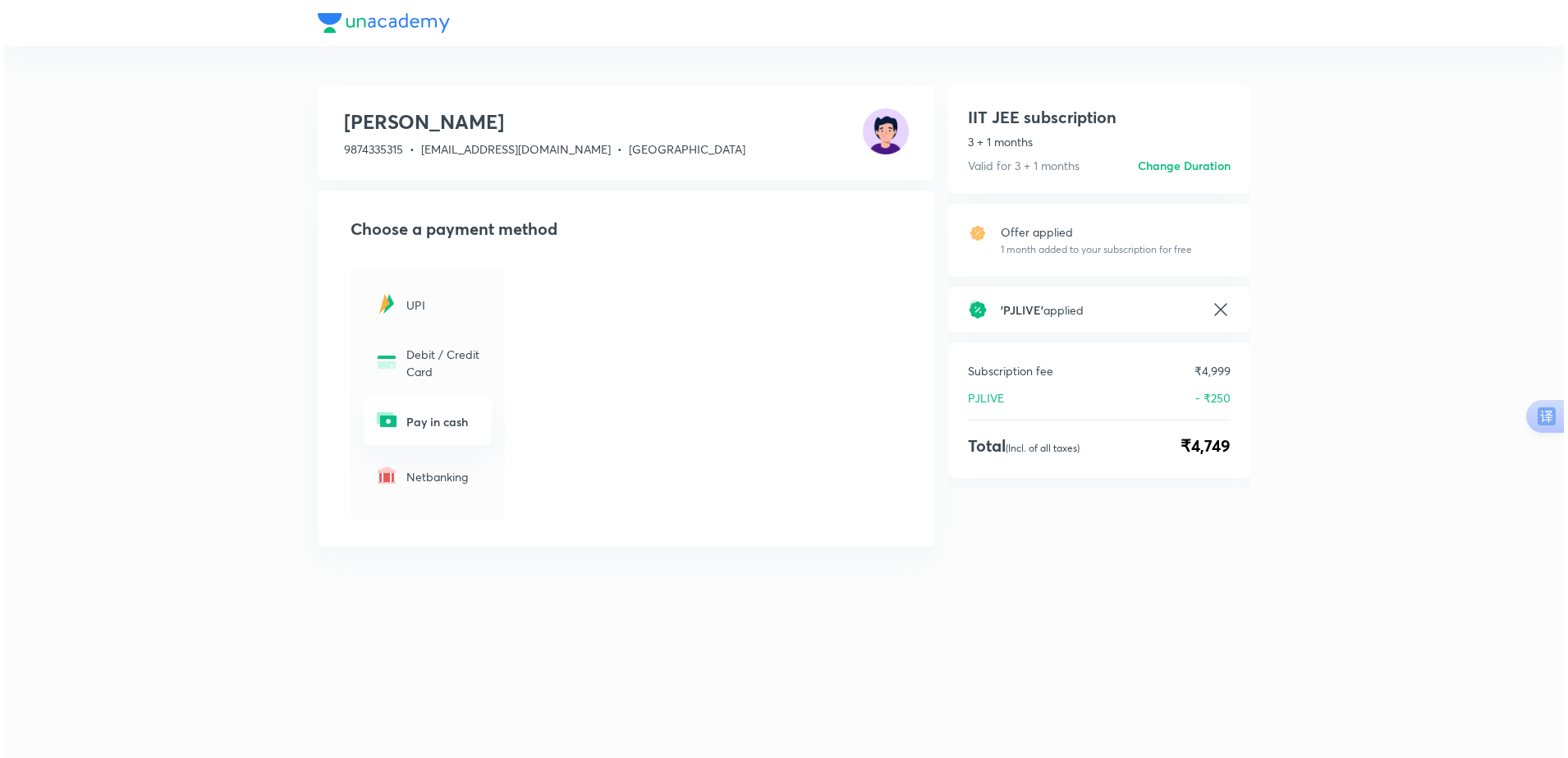
scroll to position [0, 0]
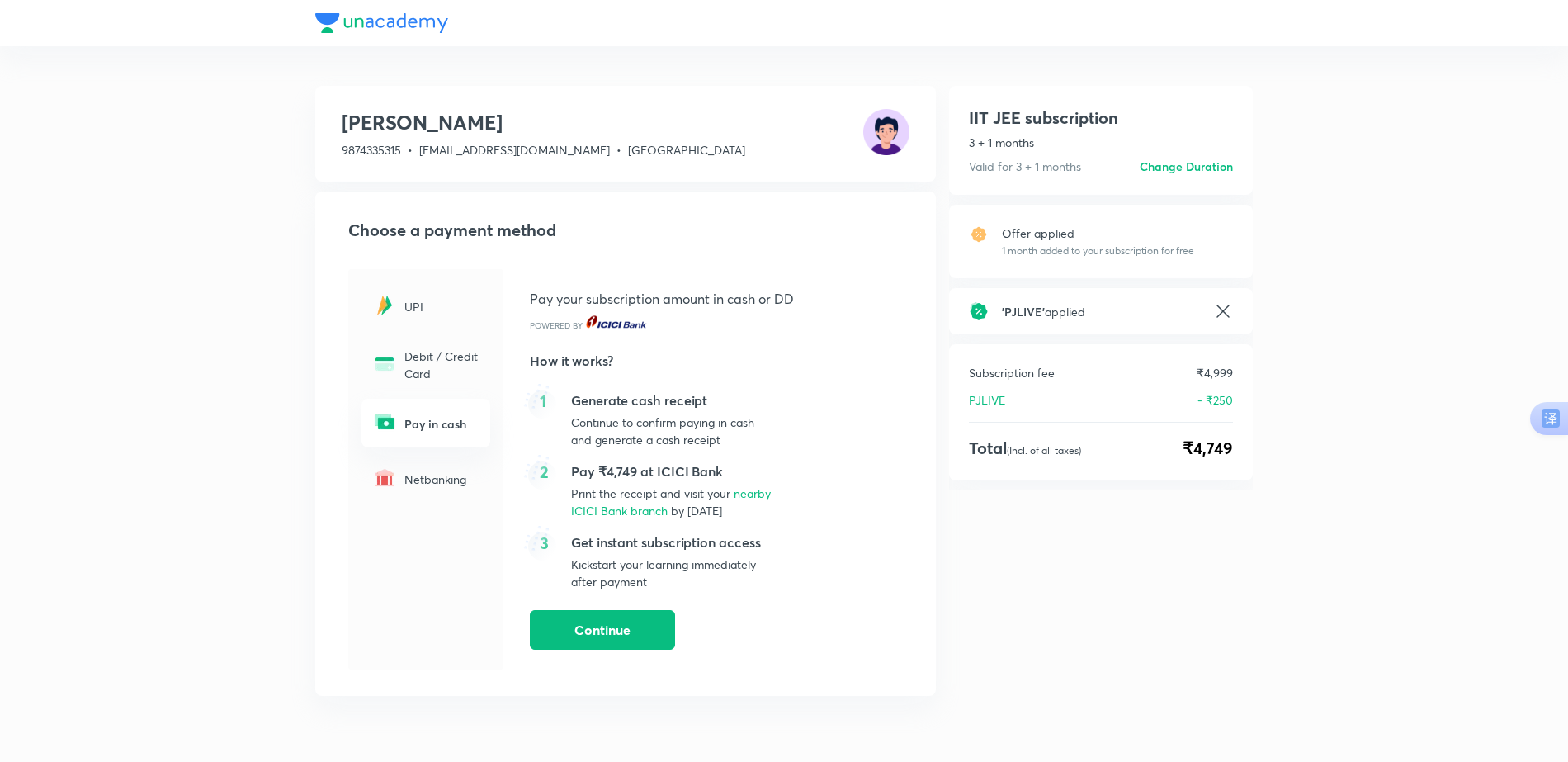
click at [457, 470] on p "Netbanking" at bounding box center [442, 479] width 76 height 17
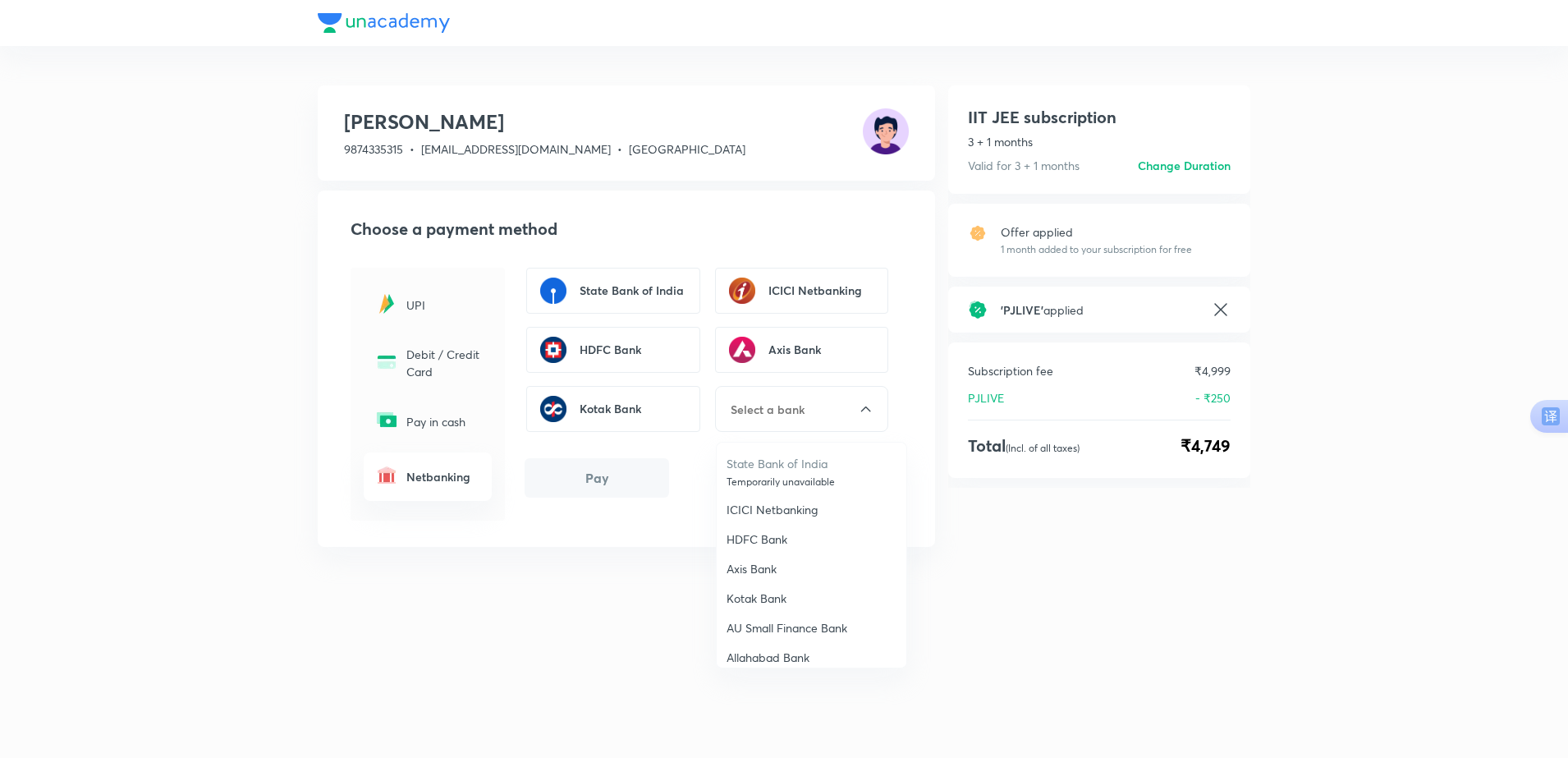
click at [792, 416] on input "text" at bounding box center [793, 408] width 129 height 17
click at [756, 616] on p "Central Bank Of India" at bounding box center [812, 624] width 170 height 16
type input "Central Bank Of India"
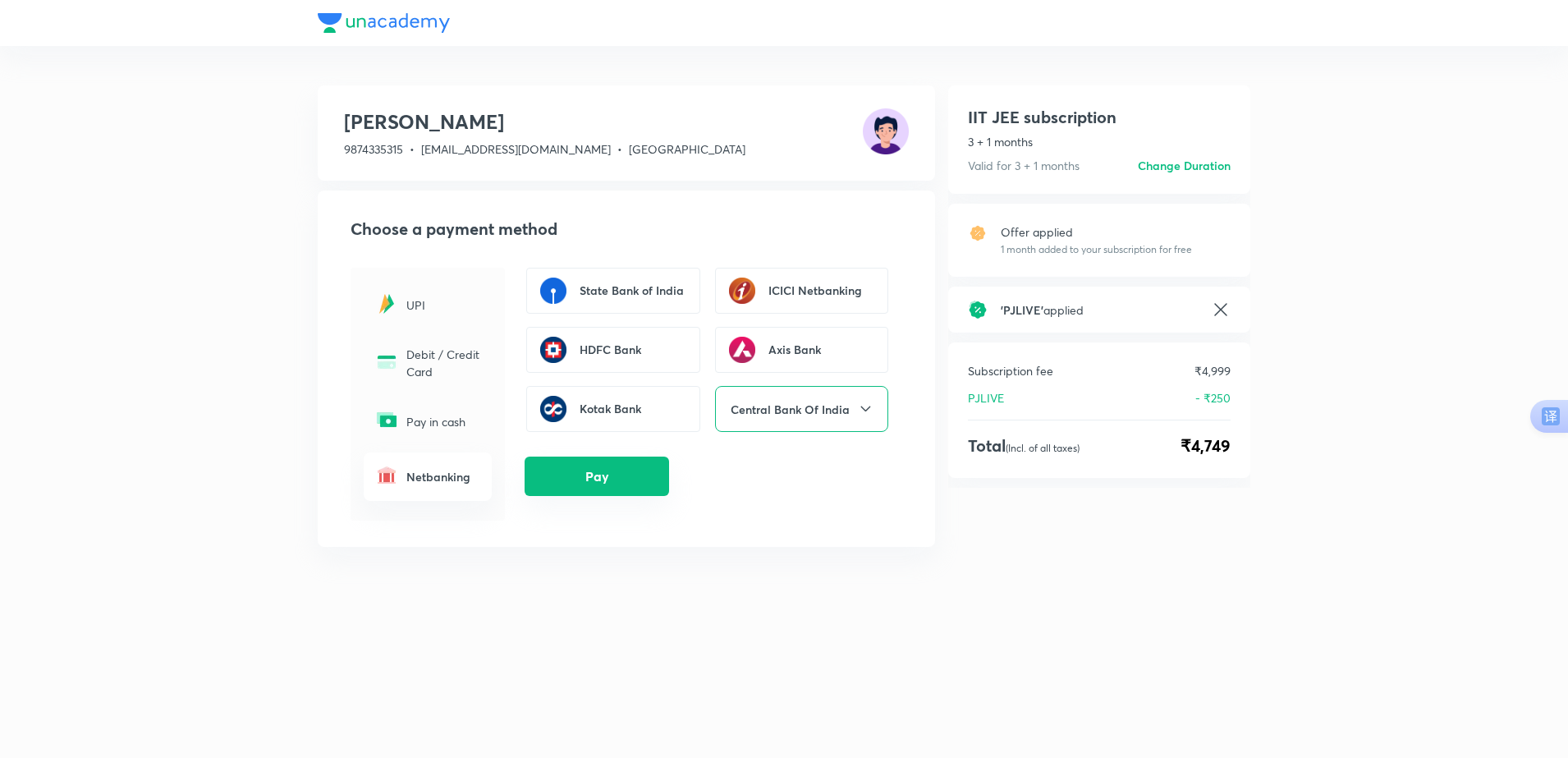
click at [596, 491] on button "Pay" at bounding box center [597, 476] width 145 height 40
